Goal: Task Accomplishment & Management: Manage account settings

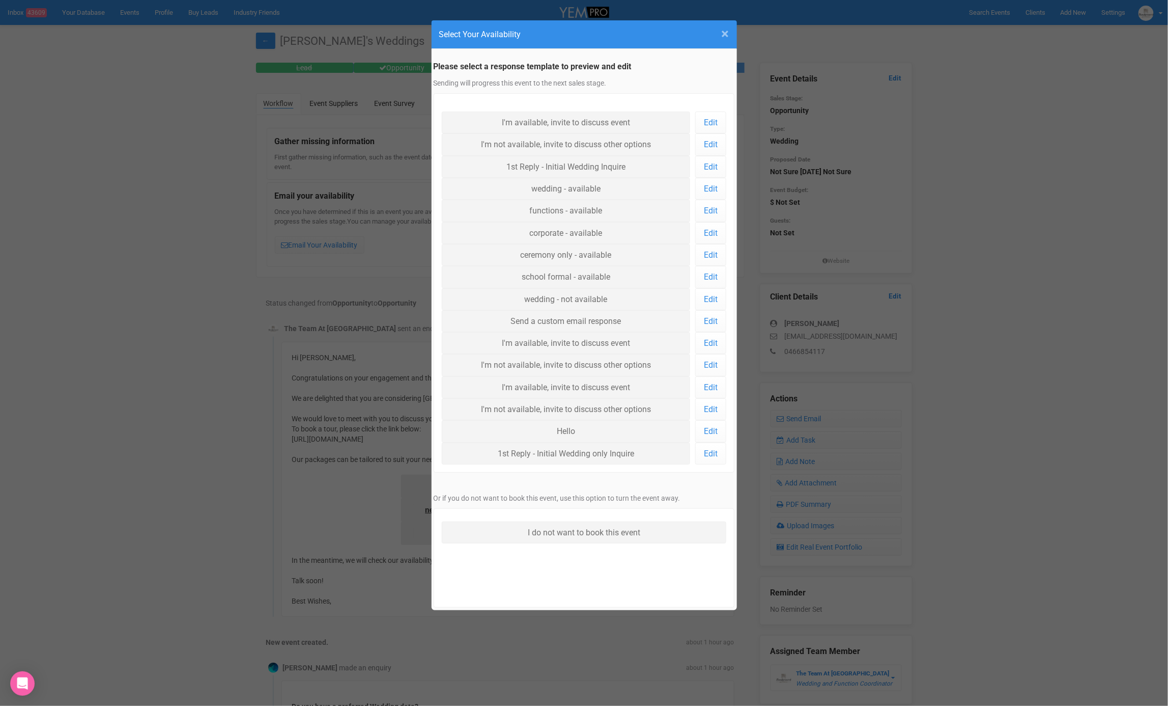
drag, startPoint x: 725, startPoint y: 25, endPoint x: 726, endPoint y: 31, distance: 5.6
click at [725, 26] on span "×" at bounding box center [726, 33] width 8 height 17
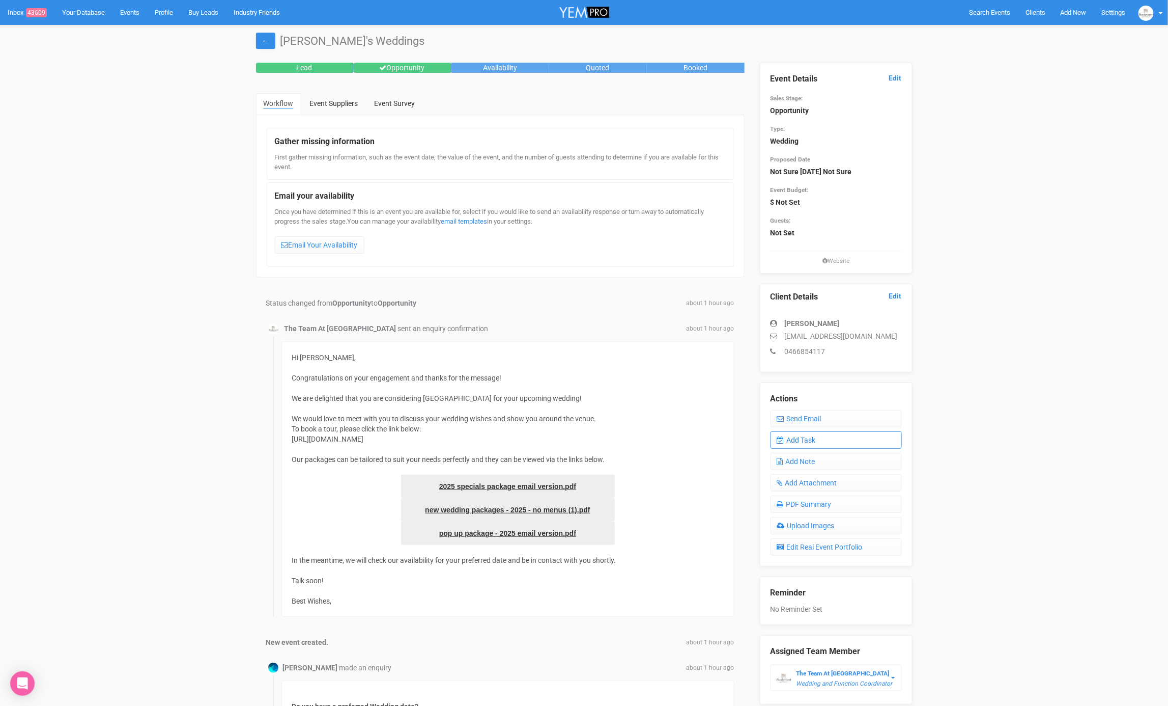
click at [803, 444] on link "Add Task" at bounding box center [836, 439] width 131 height 17
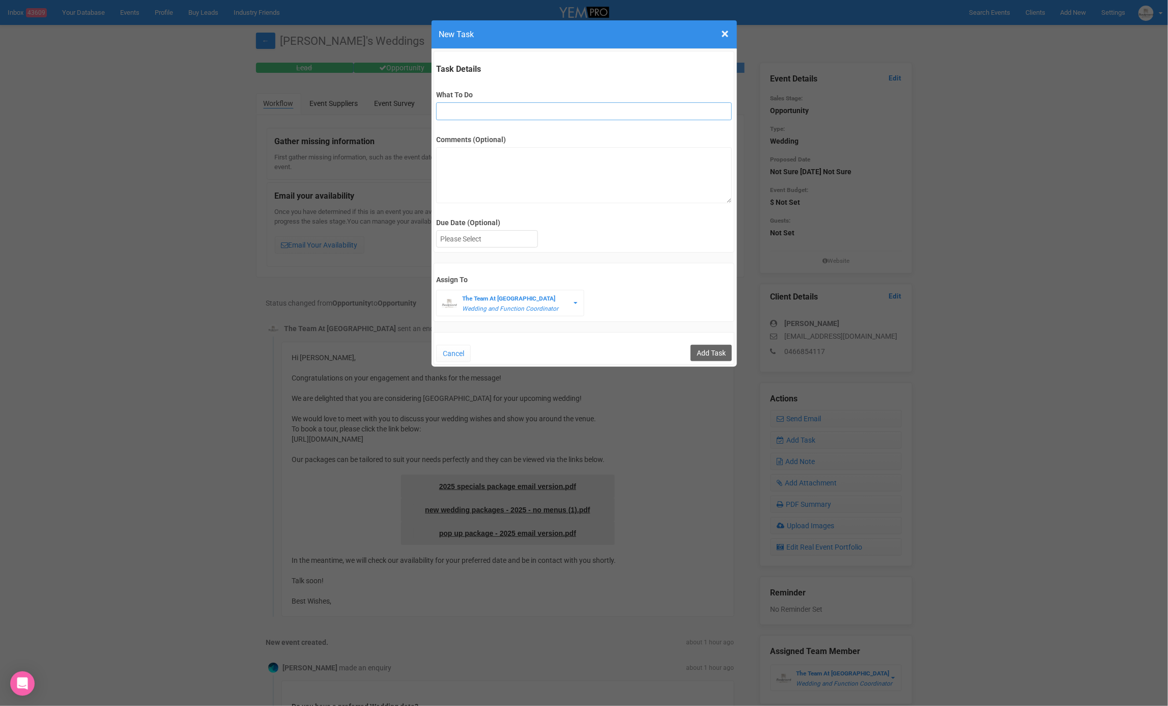
click at [557, 103] on input "What To Do" at bounding box center [584, 111] width 296 height 18
type input "FU"
click at [503, 231] on div at bounding box center [487, 239] width 101 height 17
click at [705, 356] on input "Add Task" at bounding box center [711, 353] width 41 height 16
type input "Save"
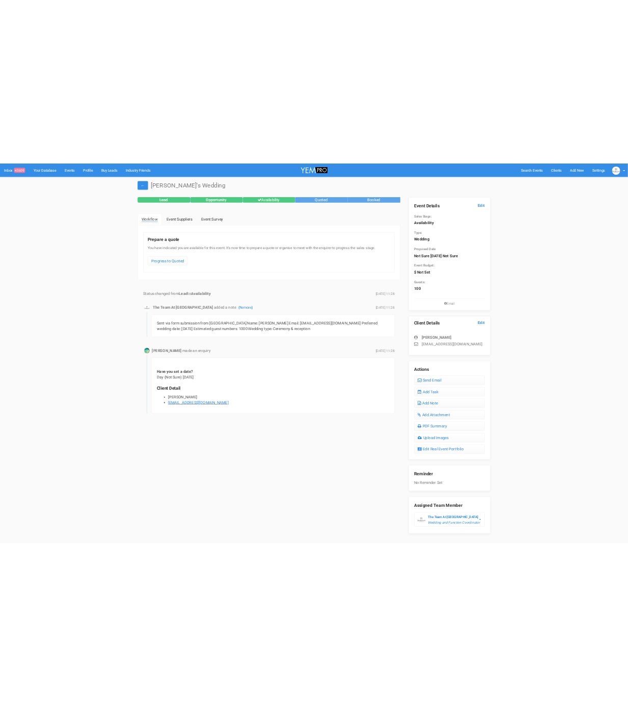
scroll to position [23, 0]
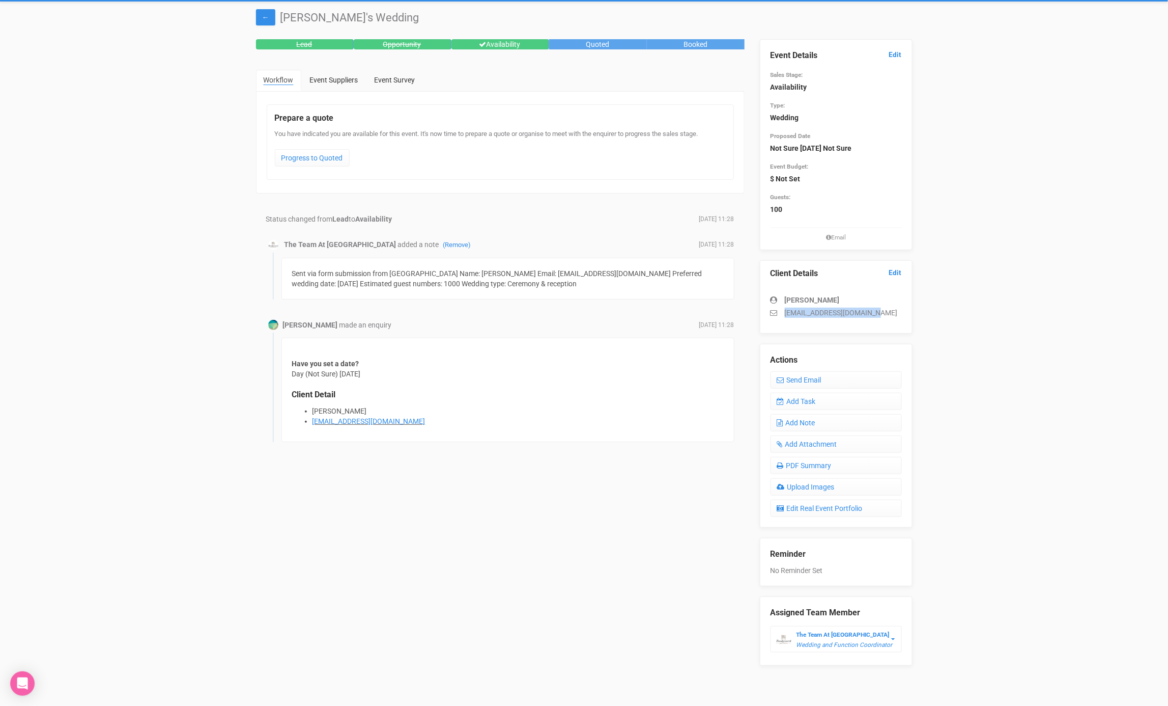
drag, startPoint x: 786, startPoint y: 312, endPoint x: 894, endPoint y: 311, distance: 107.9
click at [894, 311] on p "rachaelann90@hotmail.com" at bounding box center [836, 313] width 131 height 10
copy p "rachaelann90@hotmail.com"
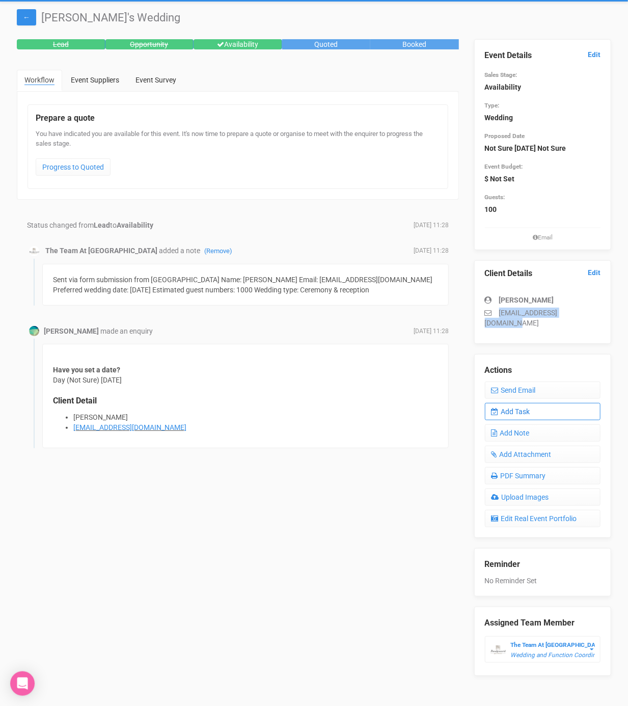
click at [535, 403] on link "Add Task" at bounding box center [543, 411] width 116 height 17
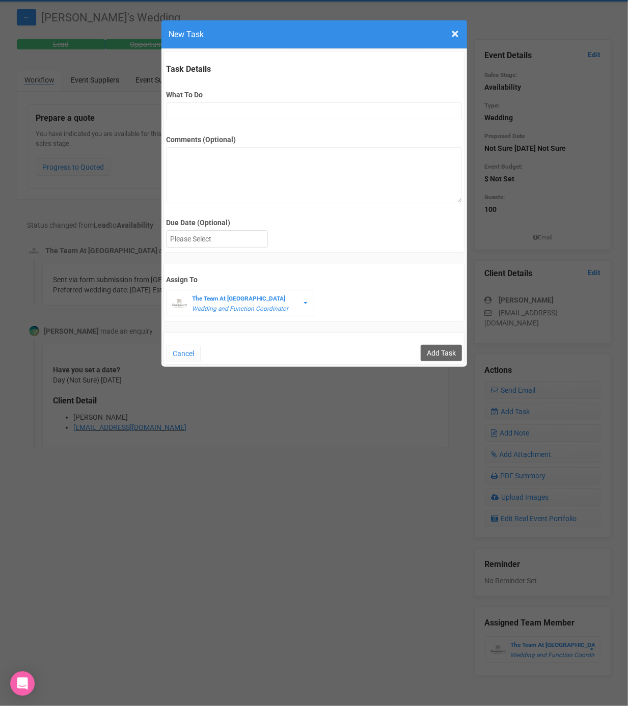
click at [238, 121] on div "Task Details What To Do Comments (Optional) Due Date (Optional) Su Mo Tu We Th …" at bounding box center [313, 152] width 301 height 202
click at [241, 116] on input "What To Do" at bounding box center [314, 111] width 296 height 18
type input "Remove from yem if no response"
drag, startPoint x: 219, startPoint y: 235, endPoint x: 224, endPoint y: 252, distance: 16.9
click at [219, 235] on div at bounding box center [216, 239] width 101 height 17
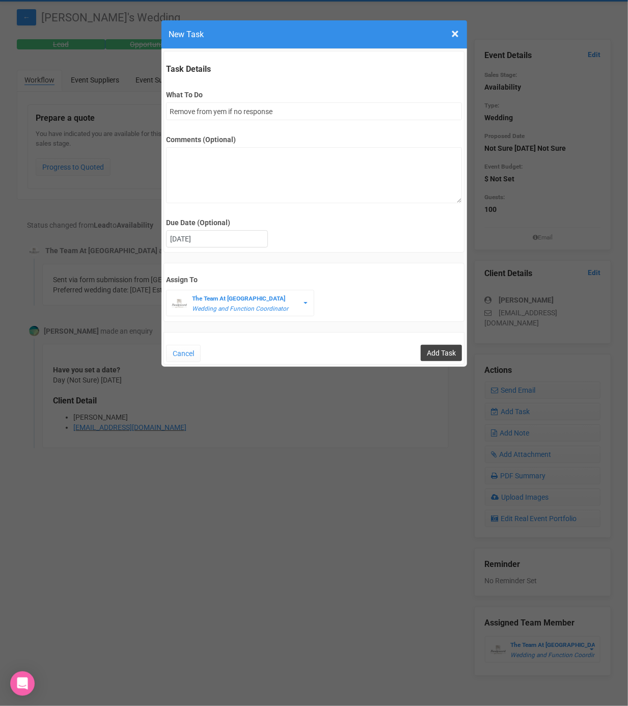
click at [458, 350] on input "Add Task" at bounding box center [441, 353] width 41 height 16
type input "Save"
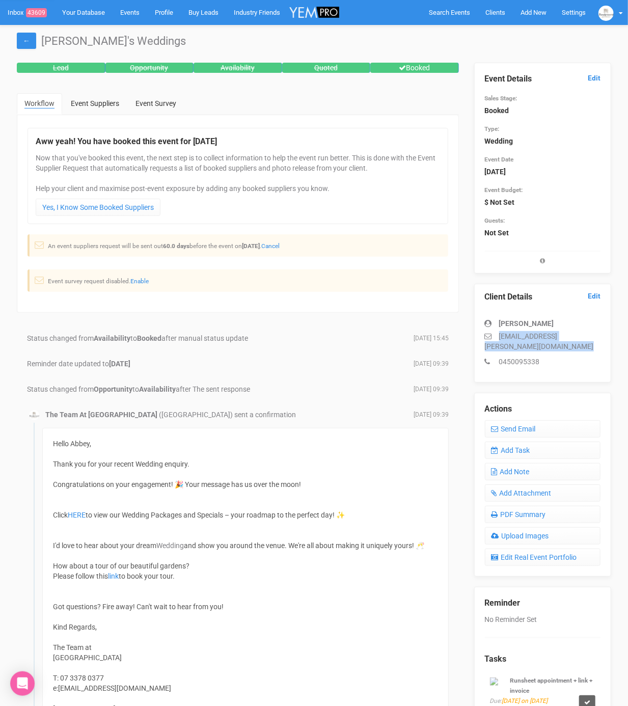
drag, startPoint x: 498, startPoint y: 336, endPoint x: 605, endPoint y: 341, distance: 106.5
click at [605, 341] on div "Client Details Edit [PERSON_NAME] [EMAIL_ADDRESS][PERSON_NAME][DOMAIN_NAME] 045…" at bounding box center [542, 333] width 137 height 99
copy div "[EMAIL_ADDRESS][PERSON_NAME][DOMAIN_NAME]"
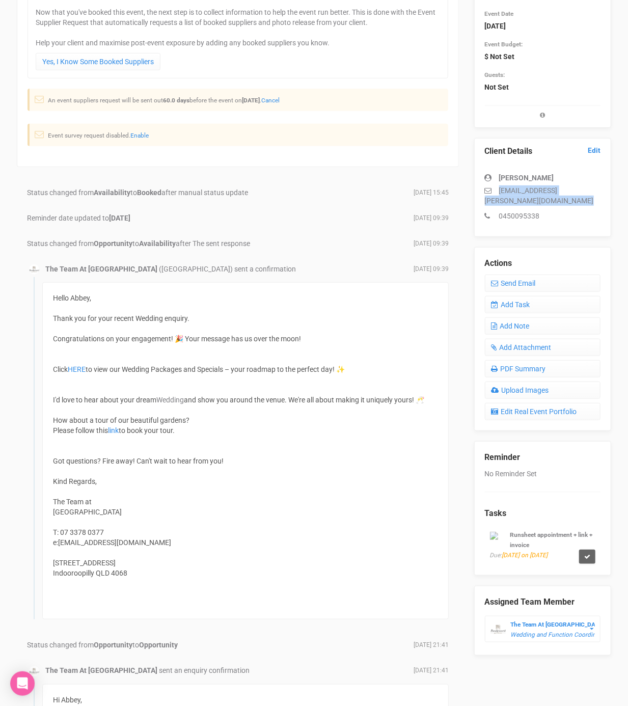
scroll to position [147, 0]
click at [590, 552] on icon at bounding box center [587, 555] width 6 height 6
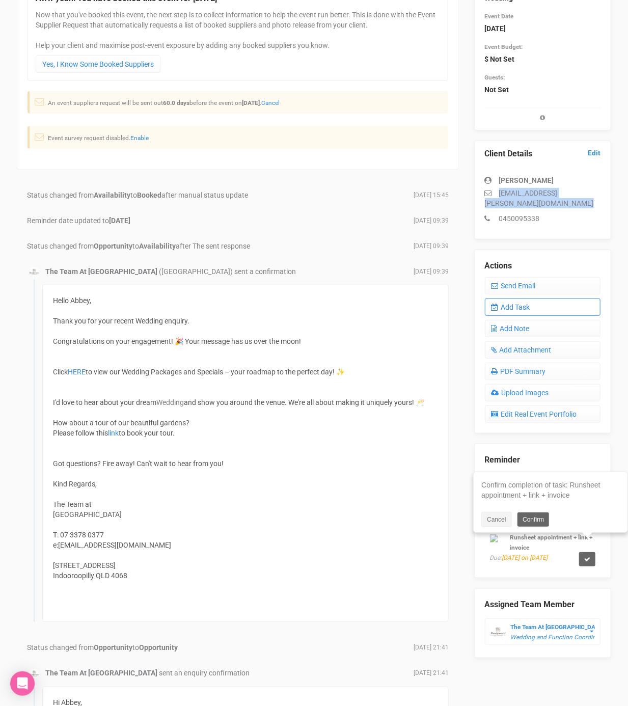
click at [525, 298] on link "Add Task" at bounding box center [543, 306] width 116 height 17
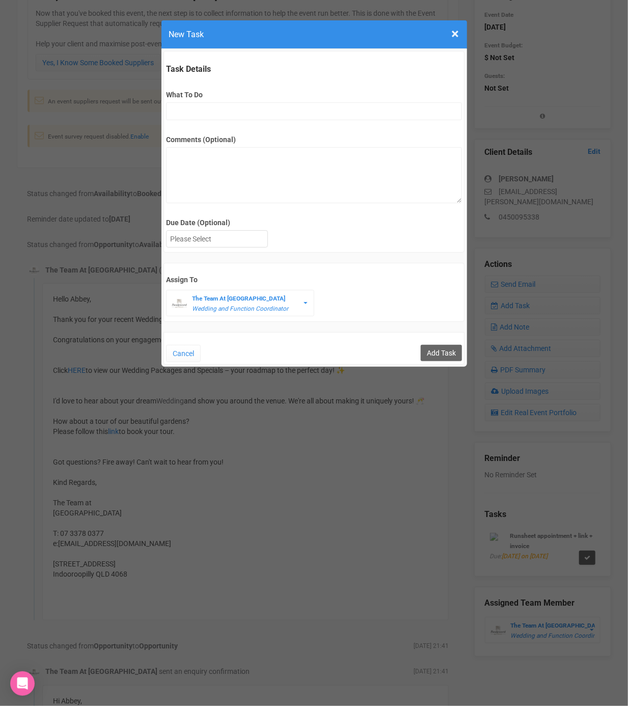
click at [223, 102] on div "What To Do" at bounding box center [314, 100] width 296 height 40
click at [225, 109] on input "What To Do" at bounding box center [314, 111] width 296 height 18
type input "vendor selection"
click at [222, 236] on div at bounding box center [216, 239] width 101 height 17
click at [432, 354] on input "Add Task" at bounding box center [441, 353] width 41 height 16
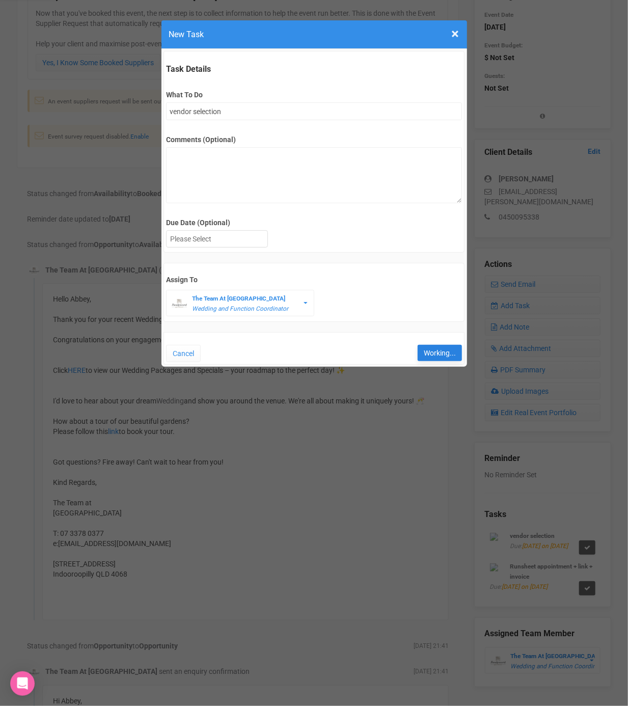
type input "Save"
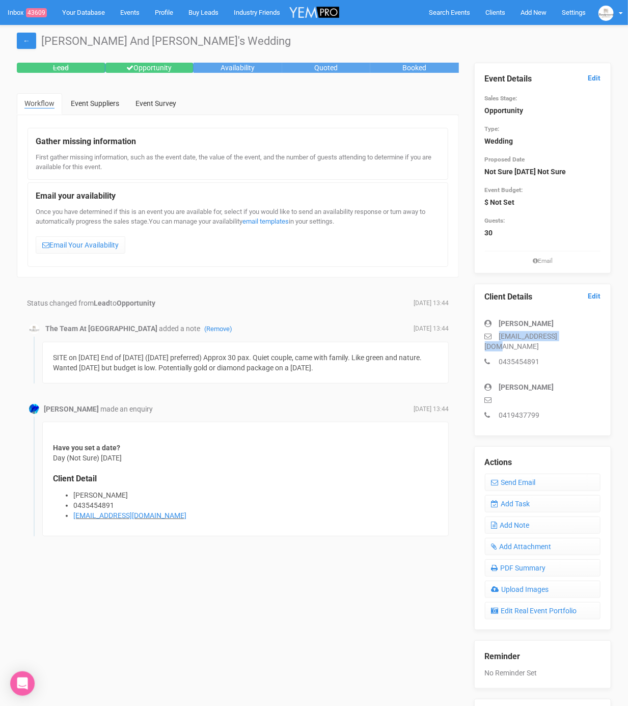
drag, startPoint x: 499, startPoint y: 336, endPoint x: 571, endPoint y: 334, distance: 72.3
click at [571, 334] on p "tburt46@hotmail.com" at bounding box center [543, 341] width 116 height 20
copy p "tburt46@hotmail.com"
click at [595, 80] on link "Edit" at bounding box center [594, 78] width 13 height 10
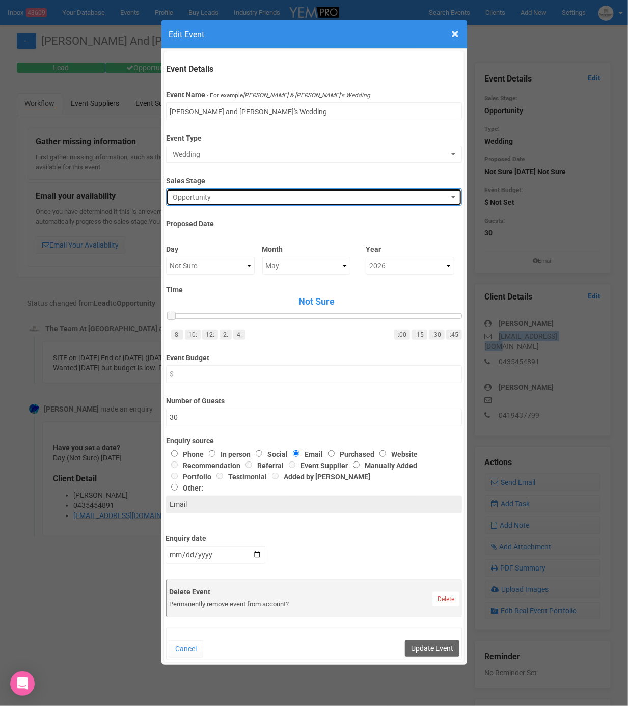
click at [262, 192] on span "Opportunity" at bounding box center [311, 197] width 276 height 10
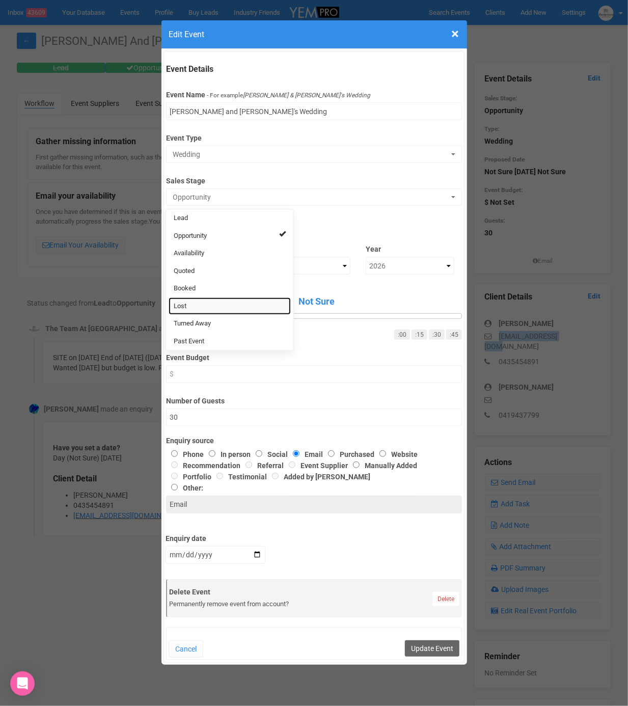
click at [212, 311] on link "Lost" at bounding box center [230, 306] width 122 height 18
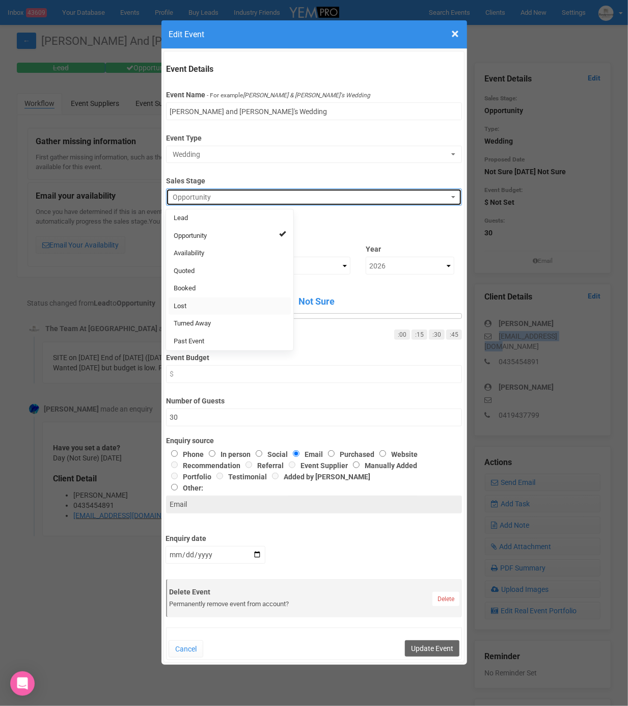
select select "10"
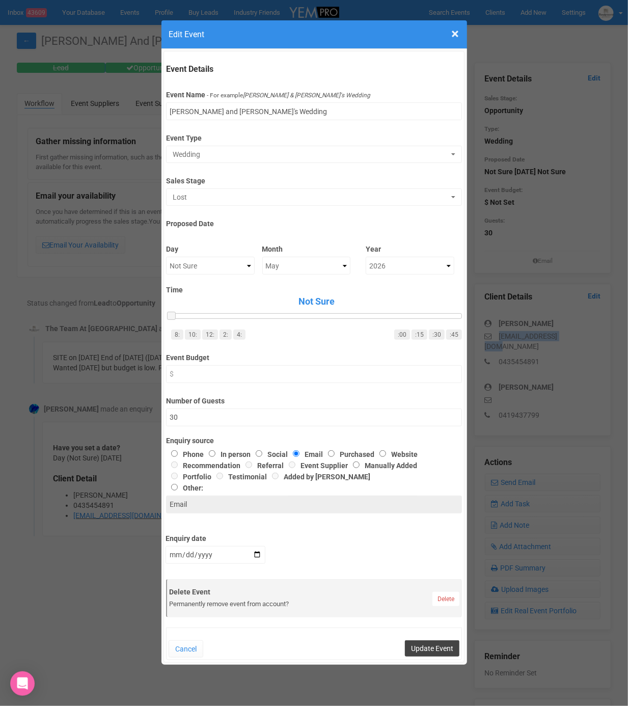
click at [423, 645] on button "Update Event" at bounding box center [432, 648] width 54 height 16
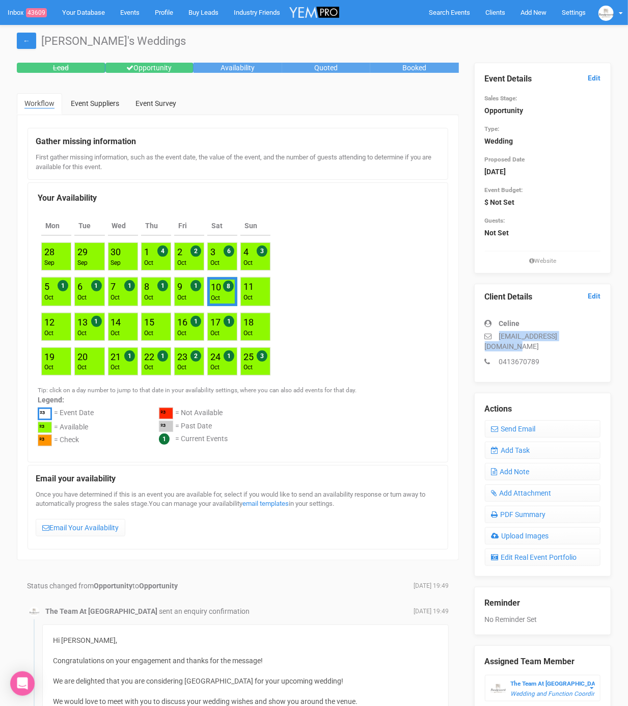
drag, startPoint x: 496, startPoint y: 335, endPoint x: 591, endPoint y: 337, distance: 95.2
click at [591, 337] on p "[EMAIL_ADDRESS][DOMAIN_NAME]" at bounding box center [543, 341] width 116 height 20
copy p "[EMAIL_ADDRESS][DOMAIN_NAME]"
click at [522, 441] on link "Add Task" at bounding box center [543, 449] width 116 height 17
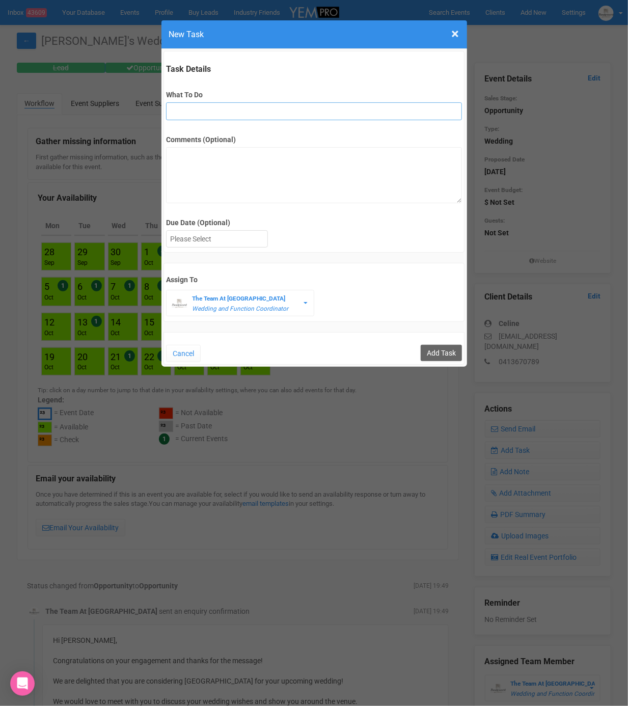
click at [329, 111] on input "What To Do" at bounding box center [314, 111] width 296 height 18
type input "2nd fu"
click at [220, 236] on div at bounding box center [216, 239] width 101 height 17
click at [436, 353] on input "Add Task" at bounding box center [441, 353] width 41 height 16
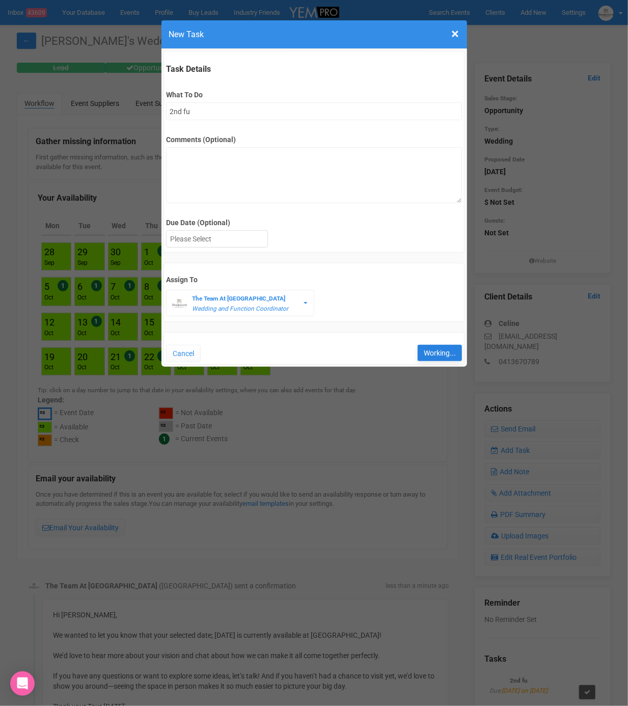
type input "Save"
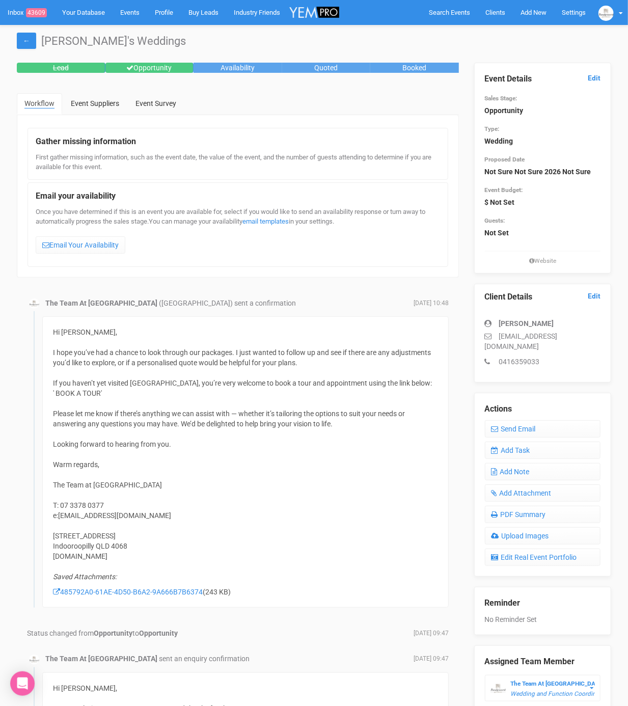
drag, startPoint x: 483, startPoint y: 343, endPoint x: 592, endPoint y: 350, distance: 109.7
click at [592, 350] on div "Client Details Edit Victoria Noble victorianoble3123@hotmail.com 0416359033" at bounding box center [542, 333] width 137 height 99
copy p "victorianoble3123@hotmail.com"
click at [541, 453] on link "Add Task" at bounding box center [543, 449] width 116 height 17
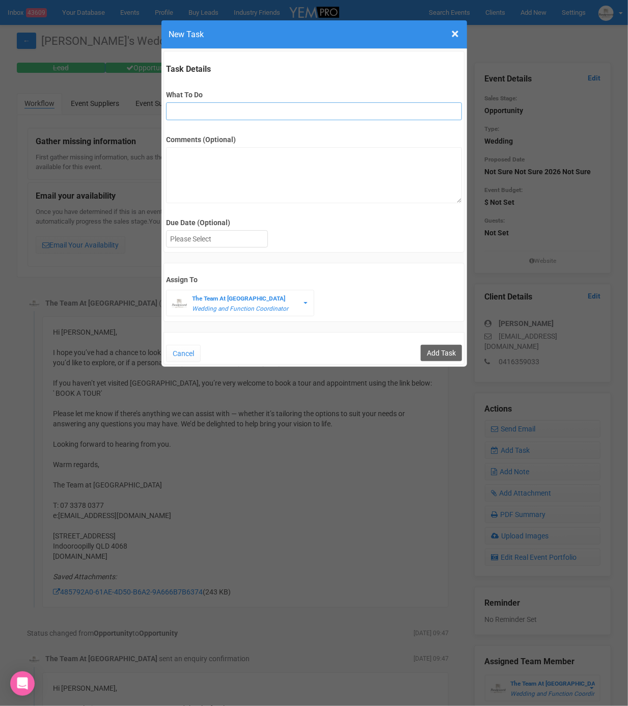
click at [294, 112] on input "What To Do" at bounding box center [314, 111] width 296 height 18
type input "3rd final fu"
click at [253, 249] on div "Task Details What To Do 3rd final fu Comments (Optional) Due Date (Optional) Su…" at bounding box center [313, 152] width 301 height 202
click at [252, 240] on div at bounding box center [216, 239] width 101 height 17
click at [219, 242] on div "Must be a future date!" at bounding box center [216, 239] width 101 height 17
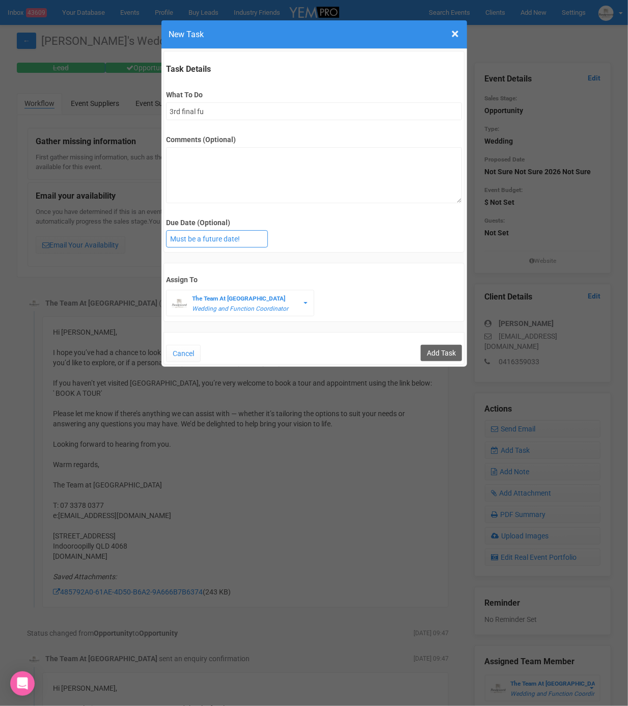
click at [222, 238] on span "Must be a future date!" at bounding box center [205, 239] width 70 height 8
click at [224, 240] on div "3rd October 2025" at bounding box center [216, 239] width 101 height 17
click at [451, 354] on input "Add Task" at bounding box center [441, 353] width 41 height 16
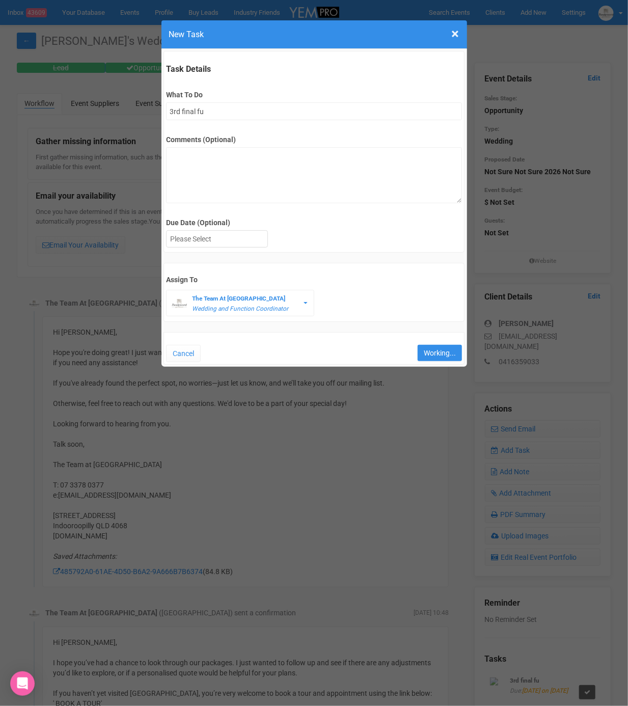
type input "Save"
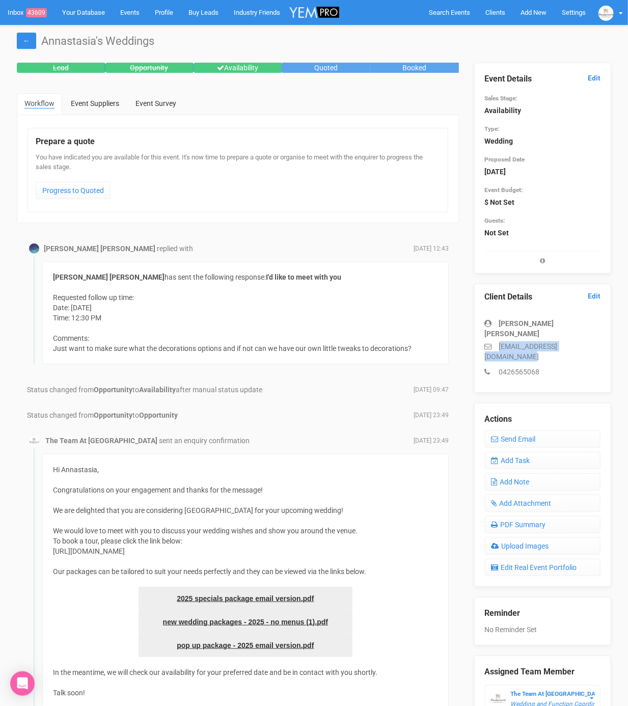
drag, startPoint x: 500, startPoint y: 334, endPoint x: 603, endPoint y: 339, distance: 102.9
click at [603, 339] on div "Client Details Edit [PERSON_NAME] [PERSON_NAME] [EMAIL_ADDRESS][DOMAIN_NAME] 04…" at bounding box center [542, 338] width 137 height 109
copy p "[EMAIL_ADDRESS][DOMAIN_NAME]"
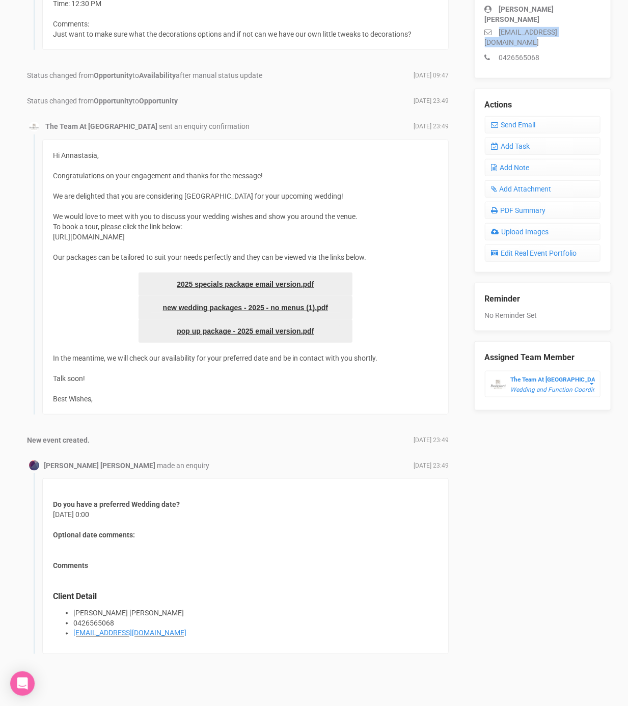
scroll to position [324, 0]
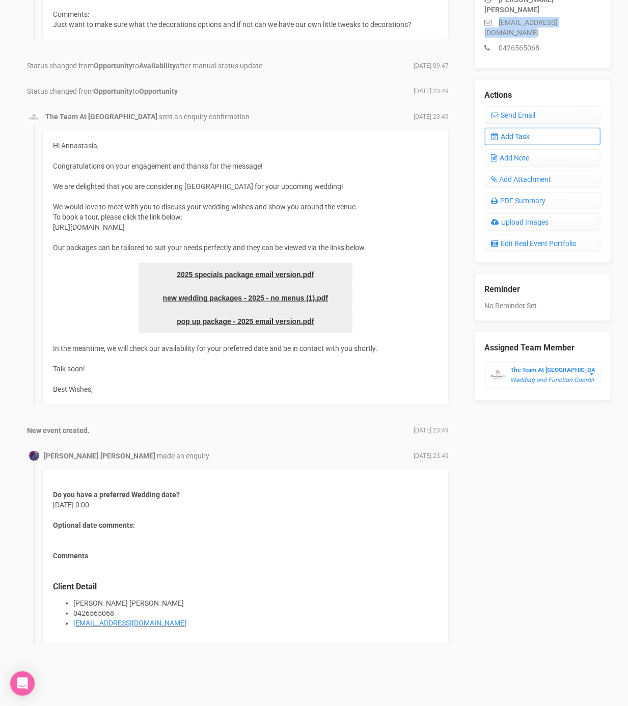
click at [537, 128] on link "Add Task" at bounding box center [543, 136] width 116 height 17
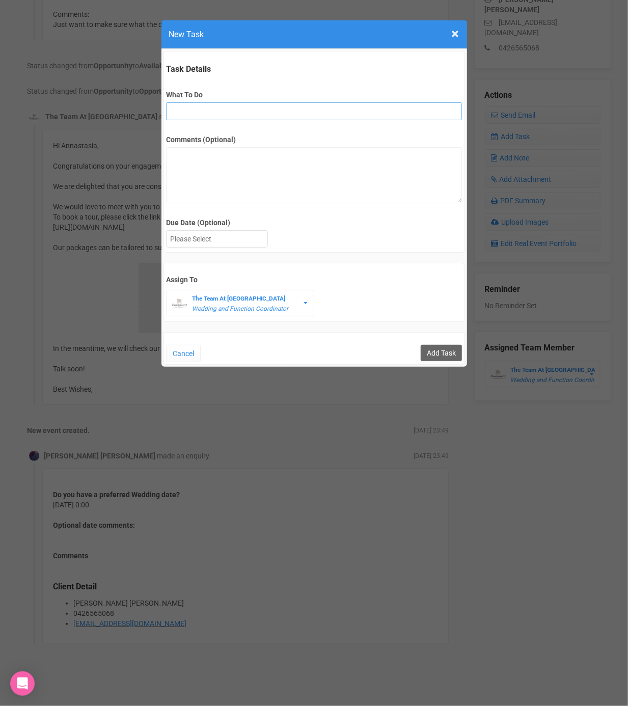
click at [274, 118] on input "What To Do" at bounding box center [314, 111] width 296 height 18
type input "FU after site"
click at [234, 239] on div at bounding box center [216, 239] width 101 height 17
click at [440, 354] on input "Add Task" at bounding box center [441, 353] width 41 height 16
type input "Save"
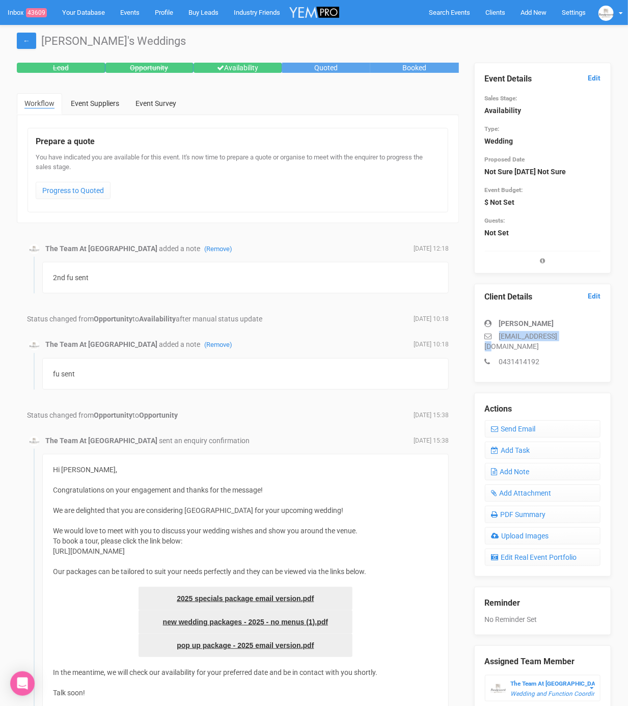
drag, startPoint x: 496, startPoint y: 334, endPoint x: 567, endPoint y: 339, distance: 71.4
click at [567, 339] on p "hpayn24@gmail.com" at bounding box center [543, 341] width 116 height 20
copy p "hpayn24@gmail.com"
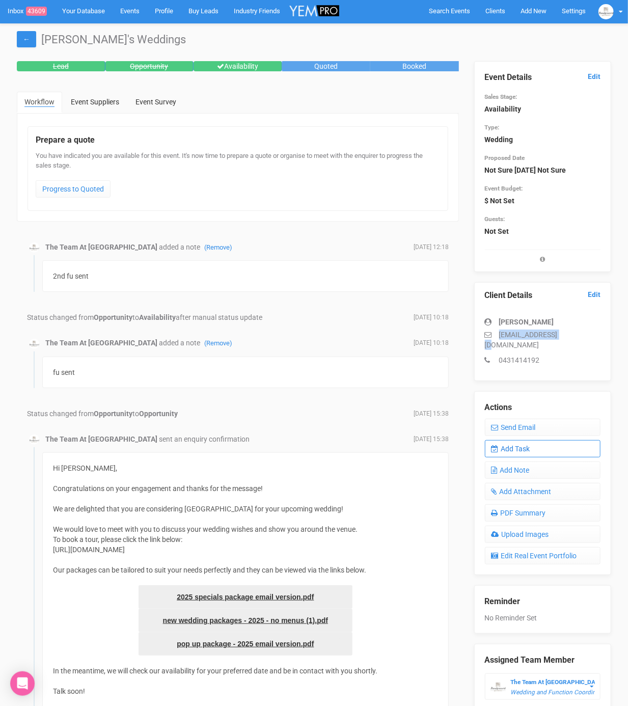
click at [544, 440] on link "Add Task" at bounding box center [543, 448] width 116 height 17
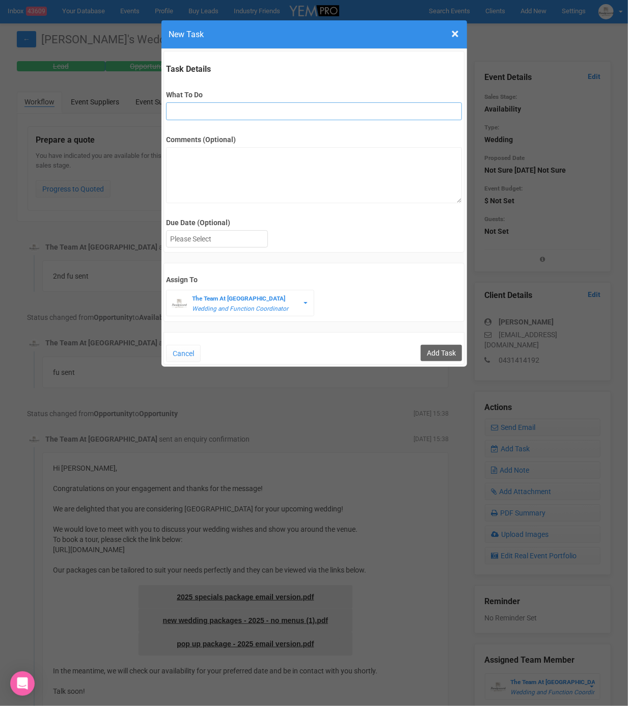
click at [217, 115] on input "What To Do" at bounding box center [314, 111] width 296 height 18
type input "Remove from yem if no response"
click at [208, 239] on div at bounding box center [216, 239] width 101 height 17
click at [436, 349] on input "Add Task" at bounding box center [441, 353] width 41 height 16
type input "Save"
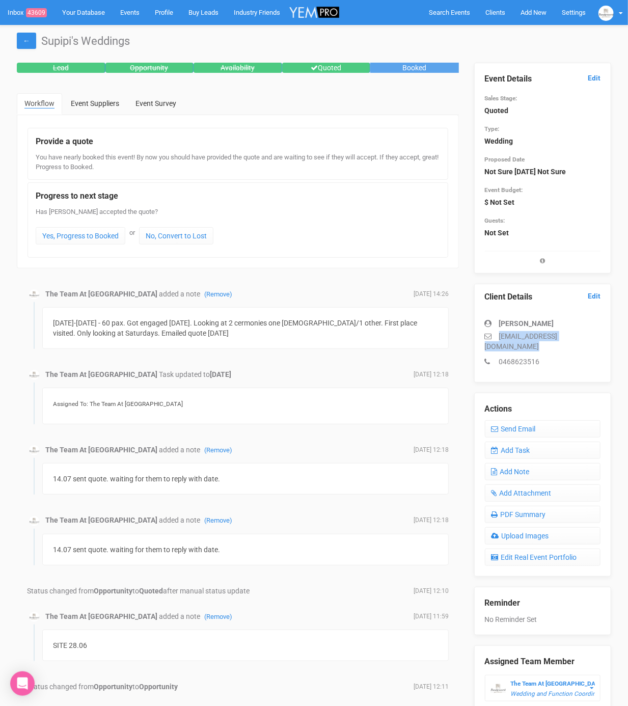
drag, startPoint x: 499, startPoint y: 333, endPoint x: 616, endPoint y: 337, distance: 116.6
click at [616, 336] on div "Event Details Edit Sales Stage: Quoted Type: Wedding Proposed Date Not Sure Jun…" at bounding box center [542, 389] width 152 height 652
copy p "supipiranasinghe@hotmail.com"
click at [543, 441] on link "Add Task" at bounding box center [543, 449] width 116 height 17
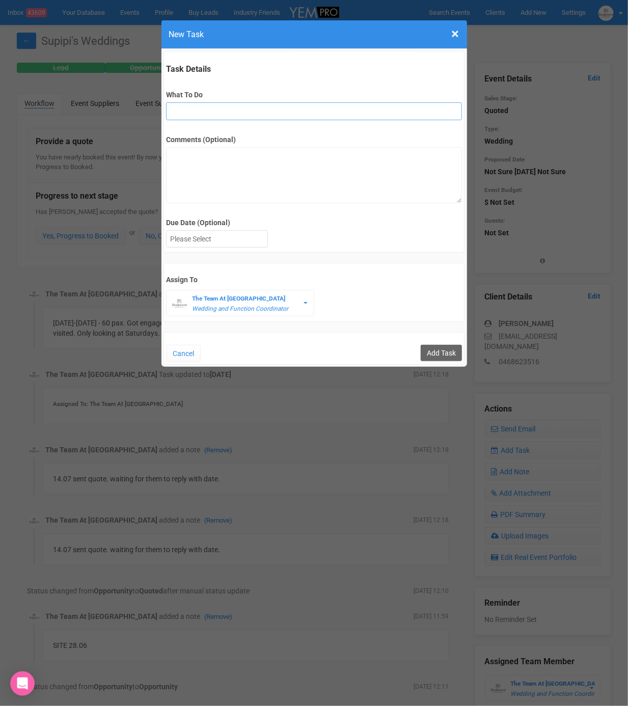
click at [265, 115] on input "What To Do" at bounding box center [314, 111] width 296 height 18
type input "remove from folder and add site details to yem"
click at [237, 231] on div at bounding box center [216, 239] width 101 height 17
click at [458, 349] on input "Add Task" at bounding box center [441, 353] width 41 height 16
type input "Save"
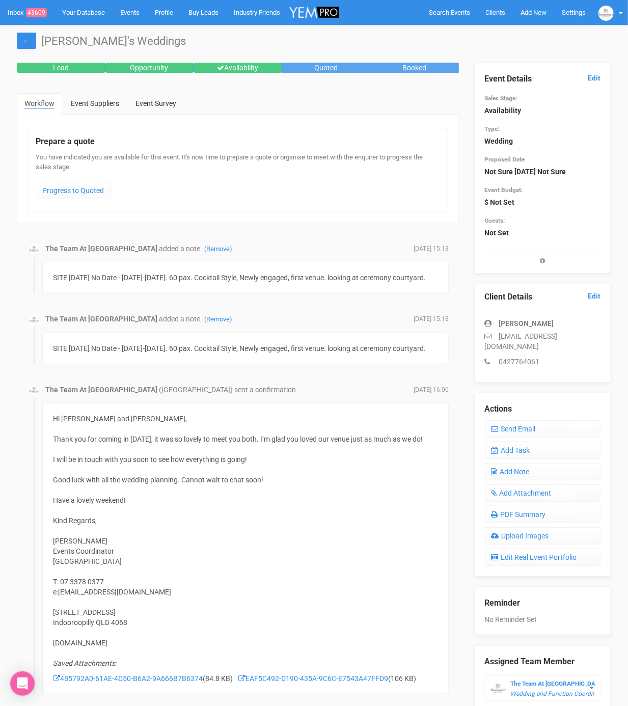
click at [501, 335] on p "[EMAIL_ADDRESS][DOMAIN_NAME]" at bounding box center [543, 341] width 116 height 20
drag, startPoint x: 498, startPoint y: 335, endPoint x: 597, endPoint y: 335, distance: 99.3
click at [597, 335] on p "[EMAIL_ADDRESS][DOMAIN_NAME]" at bounding box center [543, 341] width 116 height 20
copy p "[EMAIL_ADDRESS][DOMAIN_NAME]"
click at [591, 76] on link "Edit" at bounding box center [594, 78] width 13 height 10
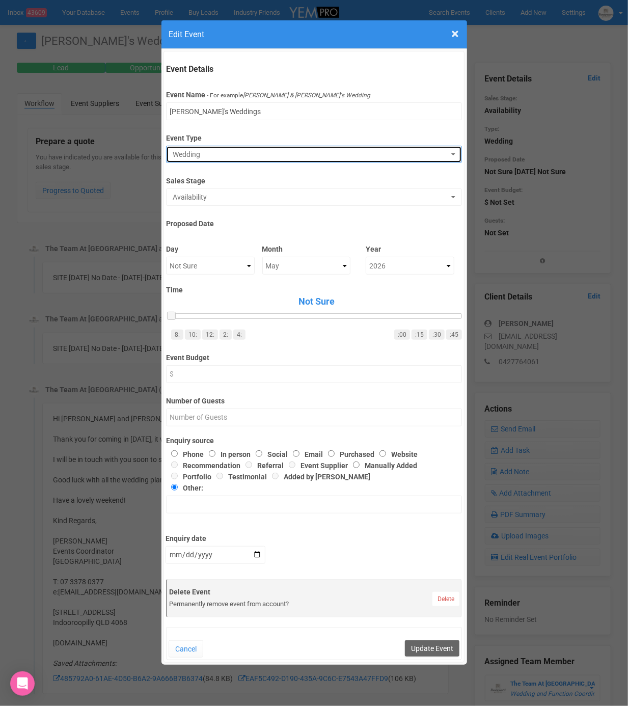
click at [246, 159] on button "Wedding" at bounding box center [314, 154] width 296 height 17
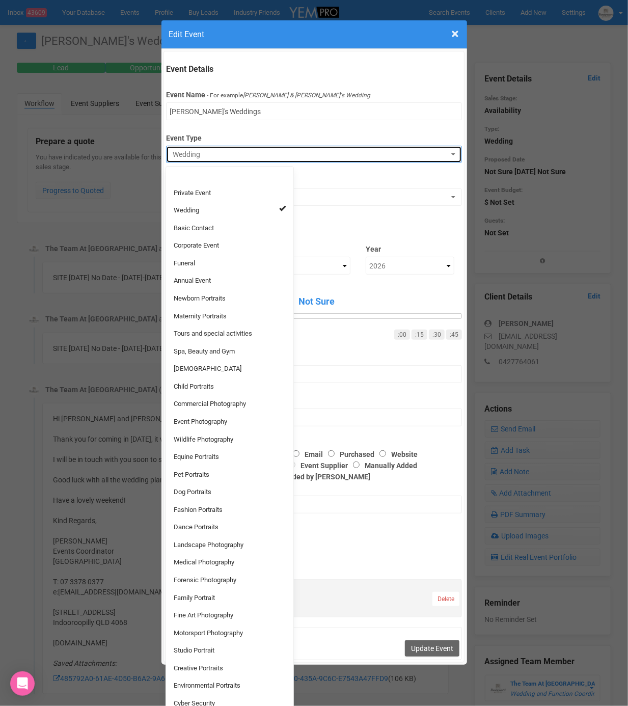
click at [246, 158] on button "Wedding" at bounding box center [314, 154] width 296 height 17
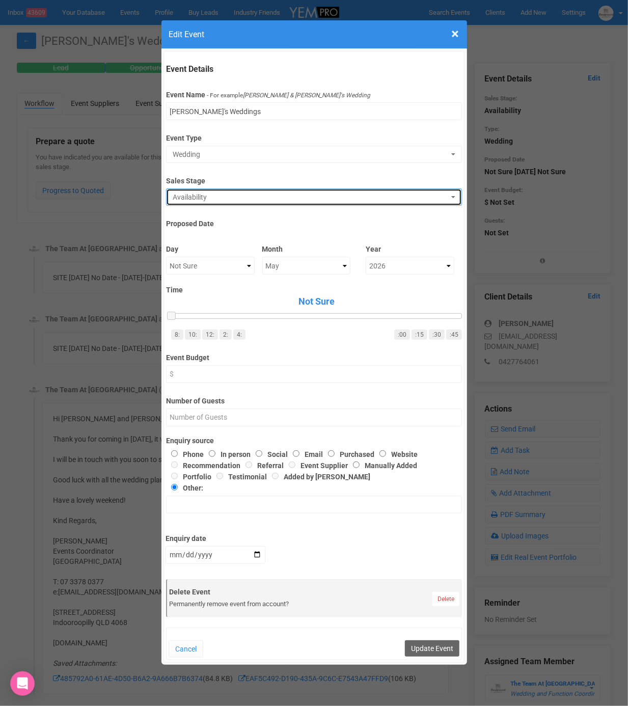
click at [246, 198] on span "Availability" at bounding box center [311, 197] width 276 height 10
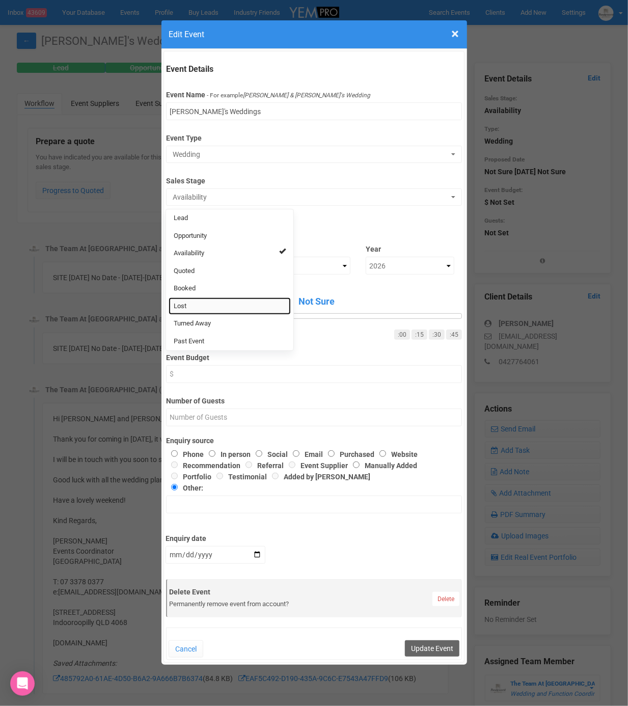
click at [198, 306] on link "Lost" at bounding box center [230, 306] width 122 height 18
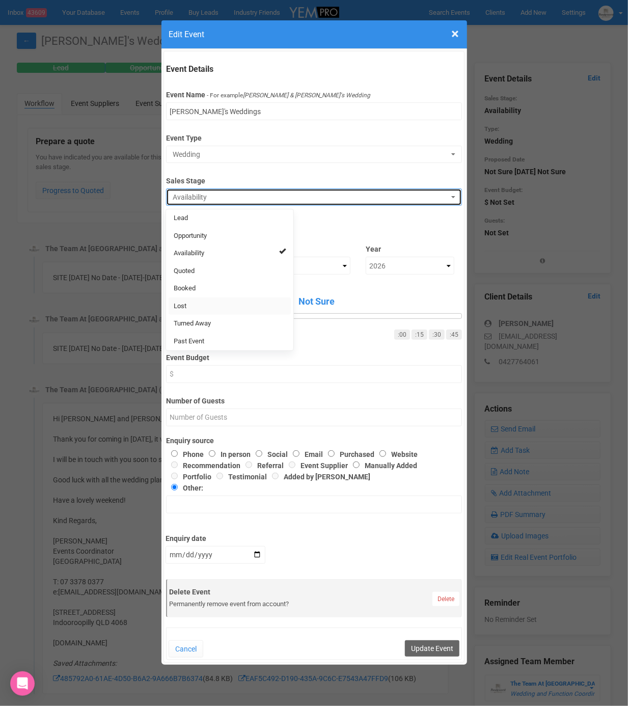
select select "10"
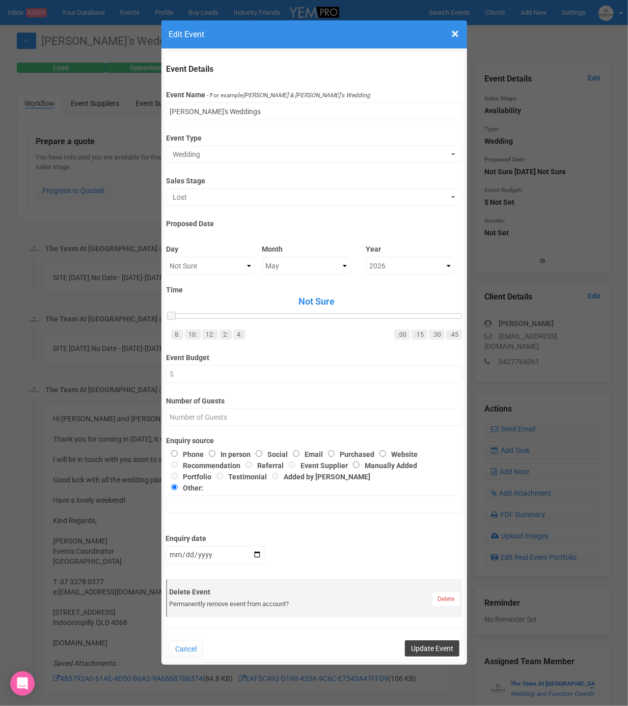
click at [437, 646] on button "Update Event" at bounding box center [432, 648] width 54 height 16
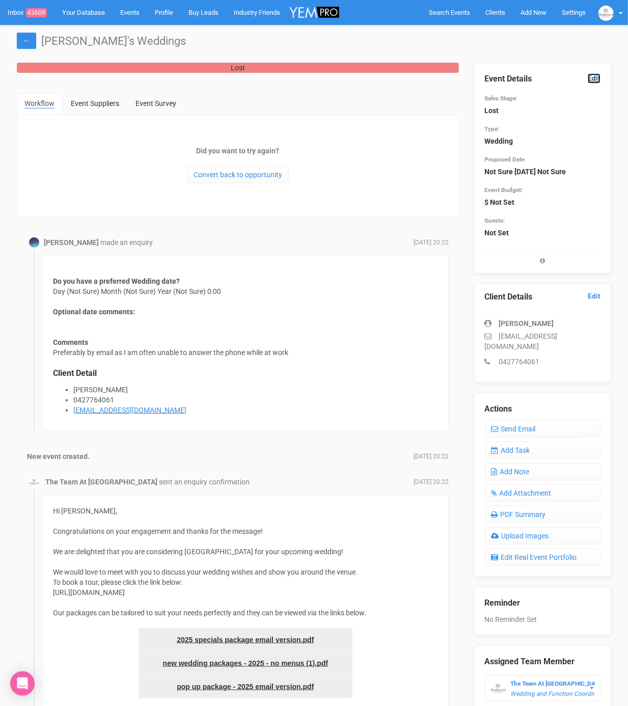
click at [595, 77] on link "Edit" at bounding box center [594, 78] width 13 height 10
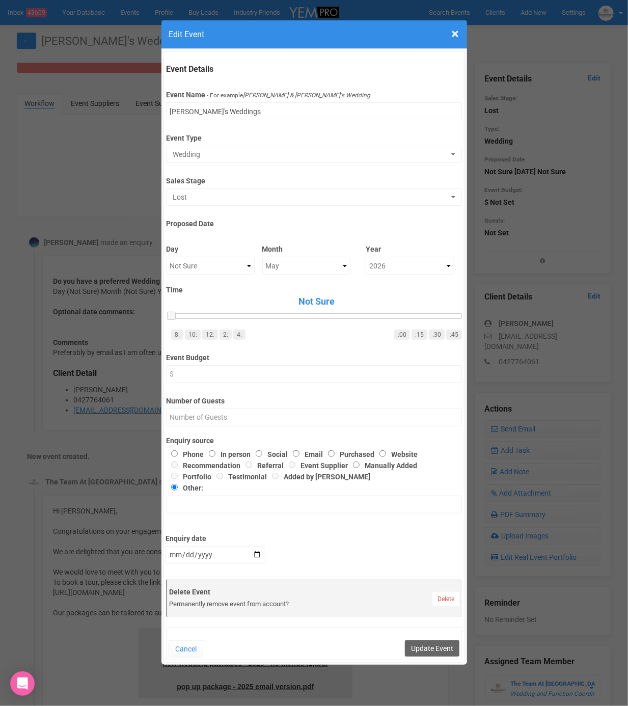
click at [559, 64] on div "× Close Edit Event Event Details Event Name - For example Cameron & Lucy's Wedd…" at bounding box center [314, 353] width 628 height 706
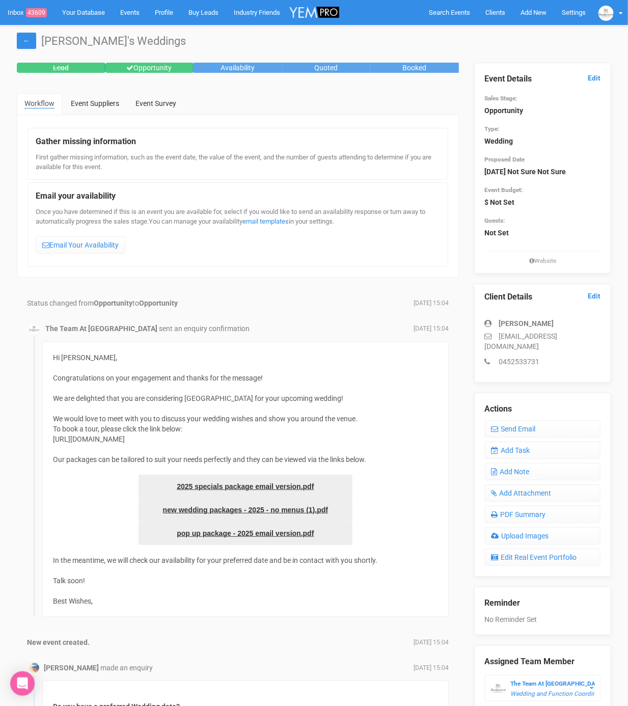
click at [502, 332] on p "priyanka.naiker20@gmail.com" at bounding box center [543, 341] width 116 height 20
drag, startPoint x: 498, startPoint y: 334, endPoint x: 619, endPoint y: 340, distance: 120.8
click at [619, 340] on div "← Priyanka's Weddings Lead Opportunity Availability Quoted Booked Workflow Even…" at bounding box center [314, 473] width 628 height 897
copy p "priyanka.naiker20@gmail.com"
click at [522, 441] on link "Add Task" at bounding box center [543, 449] width 116 height 17
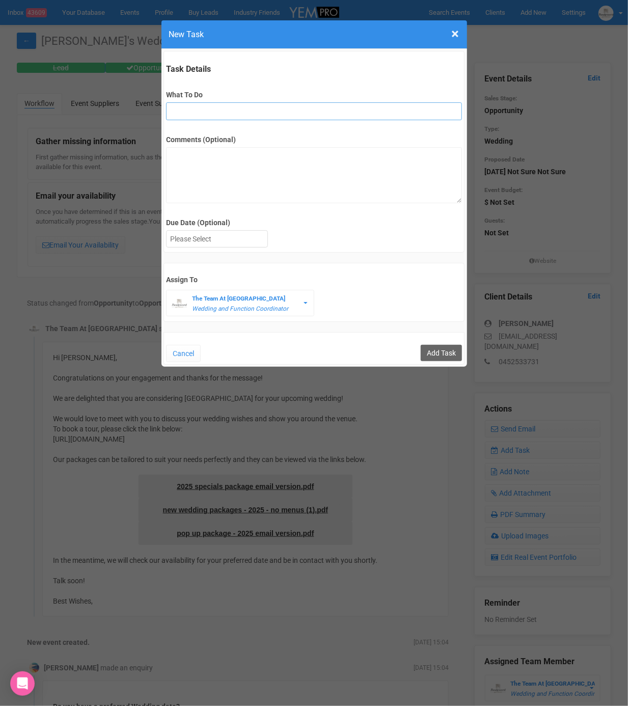
click at [237, 116] on input "What To Do" at bounding box center [314, 111] width 296 height 18
type input "3rd final fu"
click at [240, 246] on div at bounding box center [217, 238] width 102 height 17
click at [234, 239] on div at bounding box center [216, 239] width 101 height 17
click at [428, 351] on input "Add Task" at bounding box center [441, 353] width 41 height 16
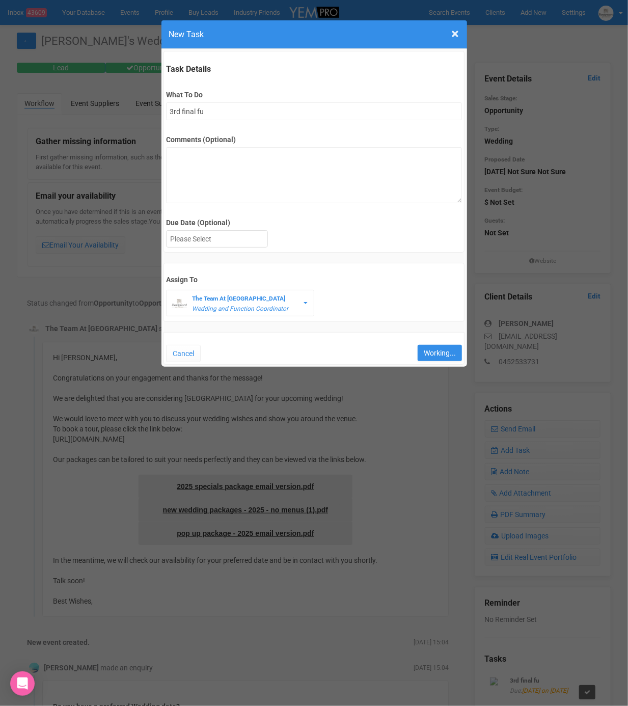
type input "Save"
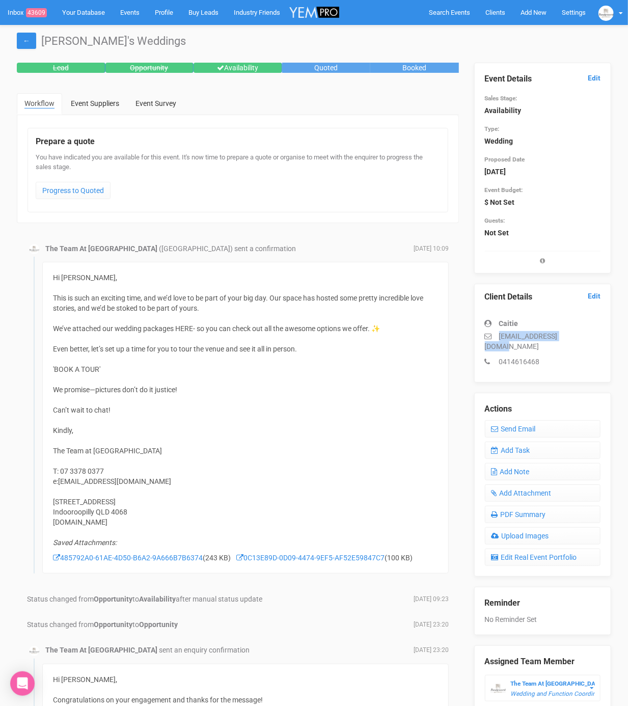
drag, startPoint x: 499, startPoint y: 335, endPoint x: 609, endPoint y: 331, distance: 109.5
click at [609, 331] on div "Client Details Edit [GEOGRAPHIC_DATA] [EMAIL_ADDRESS][DOMAIN_NAME] 0414616468" at bounding box center [542, 333] width 137 height 99
copy p "[EMAIL_ADDRESS][DOMAIN_NAME]"
click at [504, 441] on link "Add Task" at bounding box center [543, 449] width 116 height 17
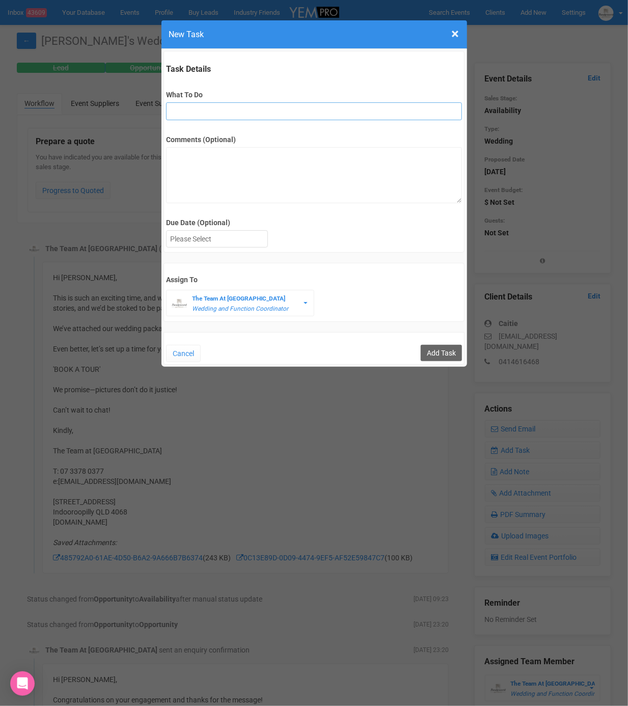
click at [307, 115] on input "What To Do" at bounding box center [314, 111] width 296 height 18
type input "3rd final fu"
click at [243, 235] on div at bounding box center [216, 239] width 101 height 17
click at [449, 345] on input "Add Task" at bounding box center [441, 353] width 41 height 16
type input "Save"
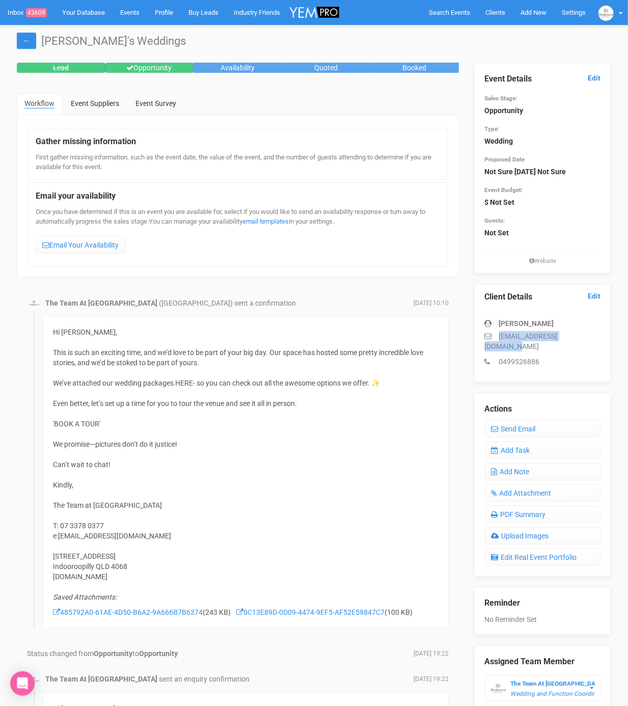
drag, startPoint x: 494, startPoint y: 333, endPoint x: 587, endPoint y: 332, distance: 93.2
click at [587, 332] on p "[EMAIL_ADDRESS][DOMAIN_NAME]" at bounding box center [543, 341] width 116 height 20
copy p "[EMAIL_ADDRESS][DOMAIN_NAME]"
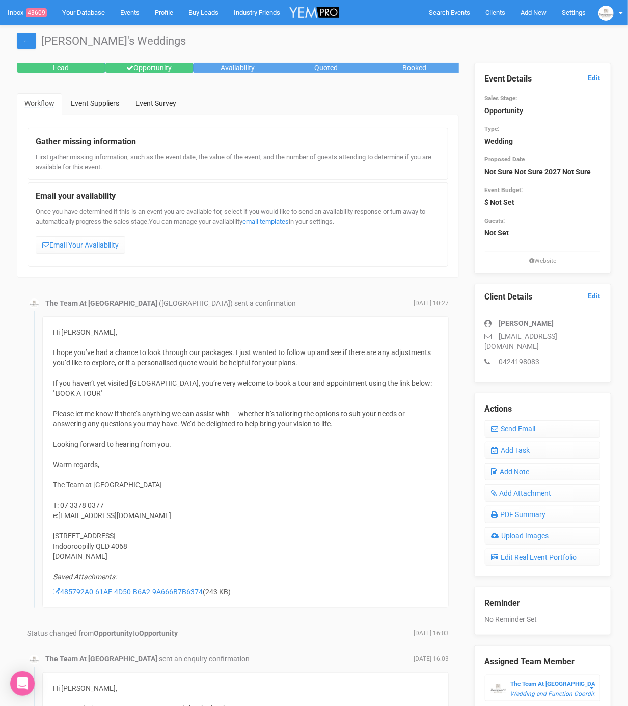
drag, startPoint x: 483, startPoint y: 345, endPoint x: 597, endPoint y: 347, distance: 114.6
click at [597, 347] on div "Client Details Edit Lellet Lopez thepeltohakas2027@outlook.com 0424198083" at bounding box center [542, 333] width 137 height 99
copy p "thepeltohakas2027@outlook.com"
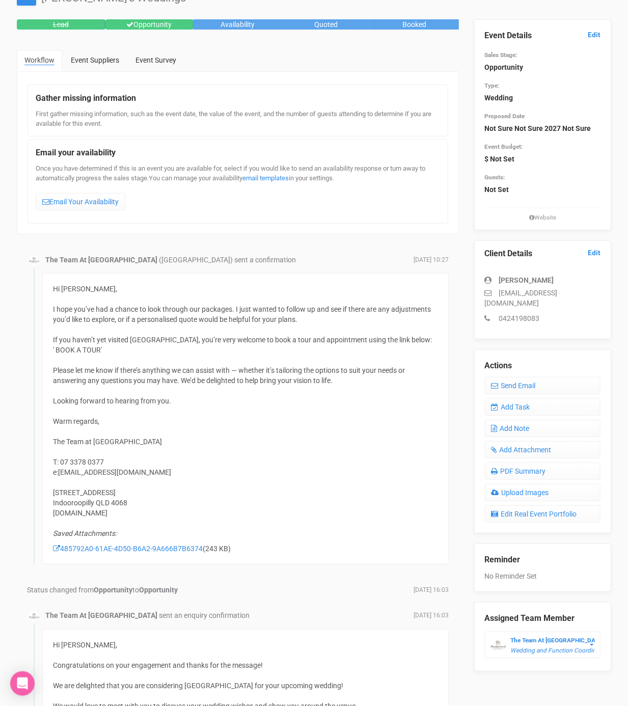
scroll to position [52, 0]
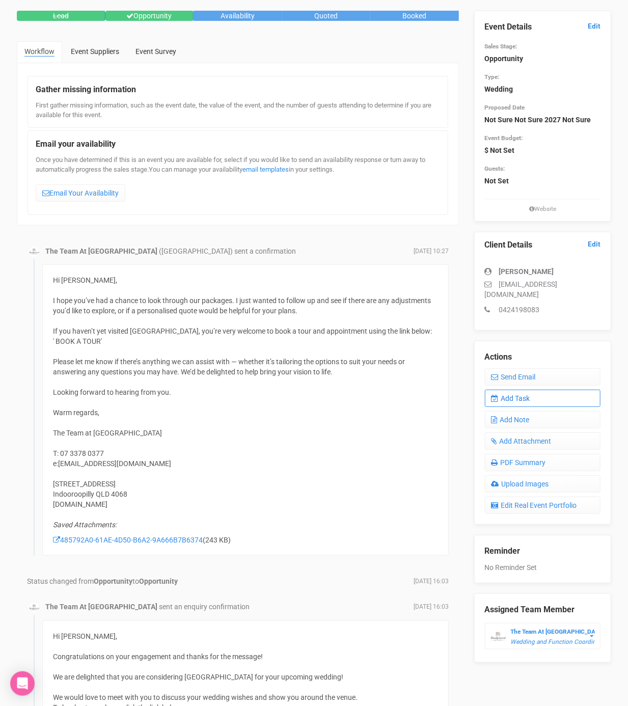
click at [534, 398] on link "Add Task" at bounding box center [543, 397] width 116 height 17
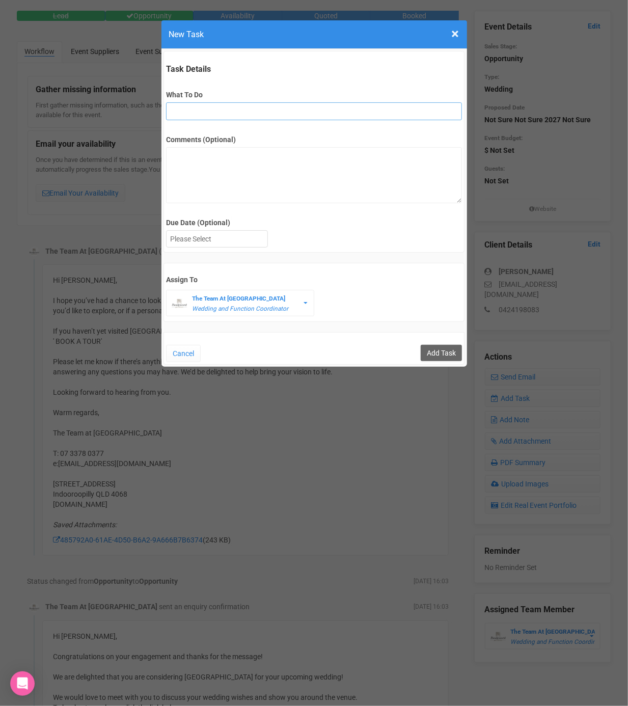
click at [223, 114] on input "What To Do" at bounding box center [314, 111] width 296 height 18
type input "3rd final fu"
click at [233, 238] on div at bounding box center [216, 239] width 101 height 17
click at [465, 349] on div "Task Details What To Do 3rd final fu Comments (Optional) Due Date (Optional) 22…" at bounding box center [313, 208] width 305 height 318
click at [452, 350] on input "Add Task" at bounding box center [441, 353] width 41 height 16
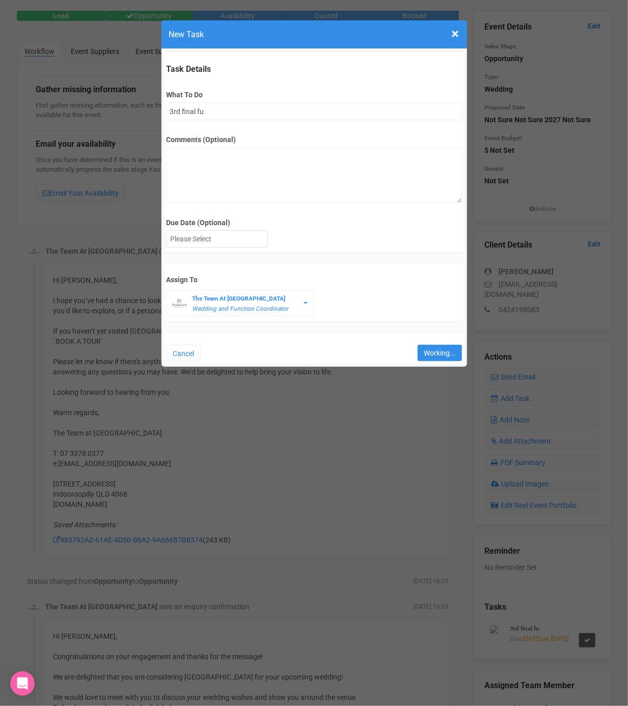
type input "Save"
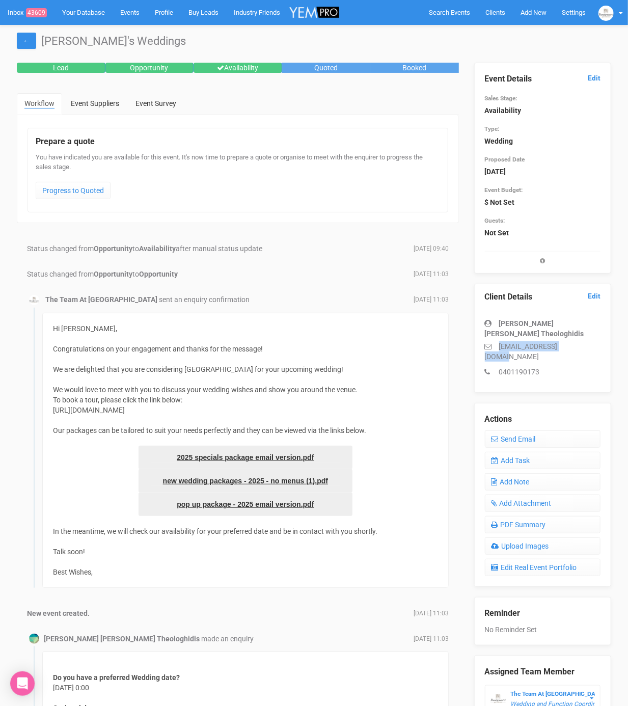
drag, startPoint x: 498, startPoint y: 333, endPoint x: 602, endPoint y: 337, distance: 103.9
click at [602, 337] on div "Client Details Edit [PERSON_NAME] [PERSON_NAME] Theologhidis [EMAIL_ADDRESS][DO…" at bounding box center [542, 338] width 137 height 109
copy p "[EMAIL_ADDRESS][DOMAIN_NAME]"
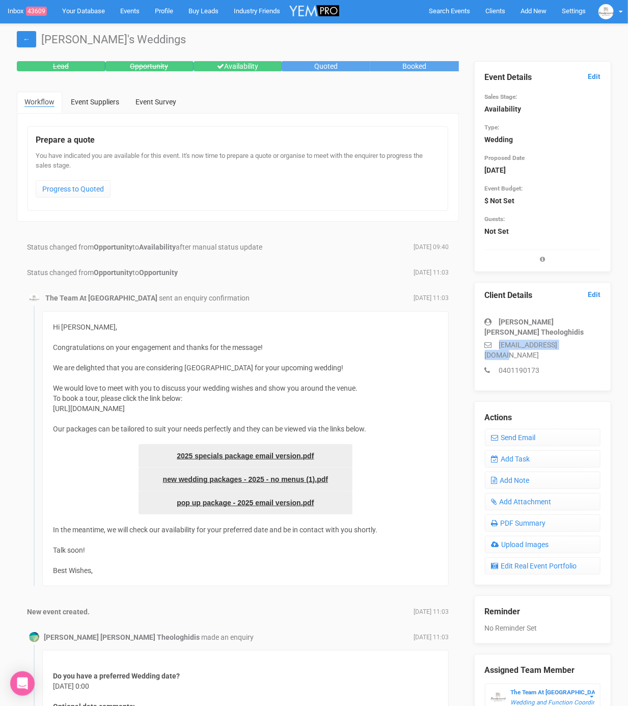
scroll to position [4, 0]
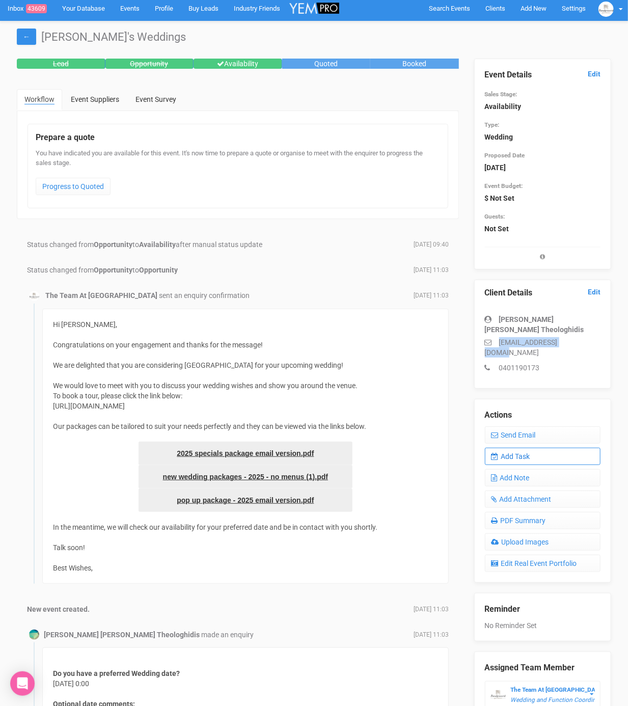
click at [536, 448] on link "Add Task" at bounding box center [543, 456] width 116 height 17
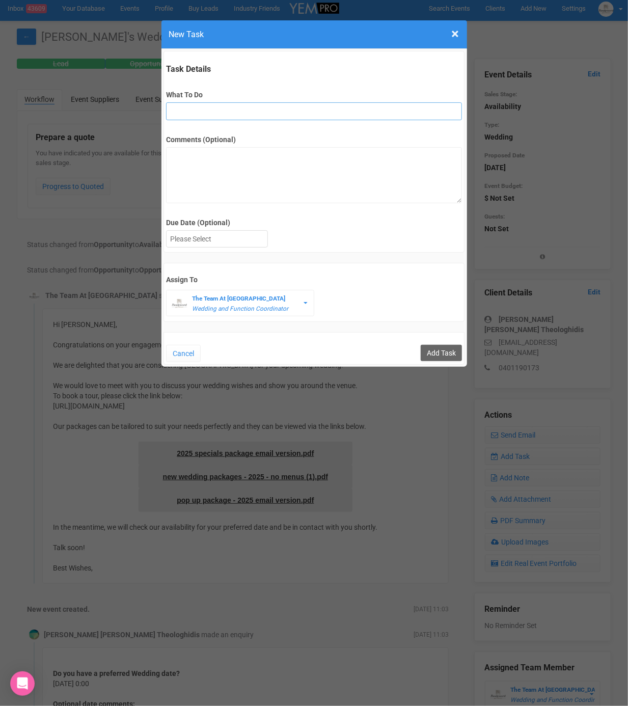
click at [232, 107] on input "What To Do" at bounding box center [314, 111] width 296 height 18
type input "Remove from yem if no response"
click at [207, 233] on div at bounding box center [216, 239] width 101 height 17
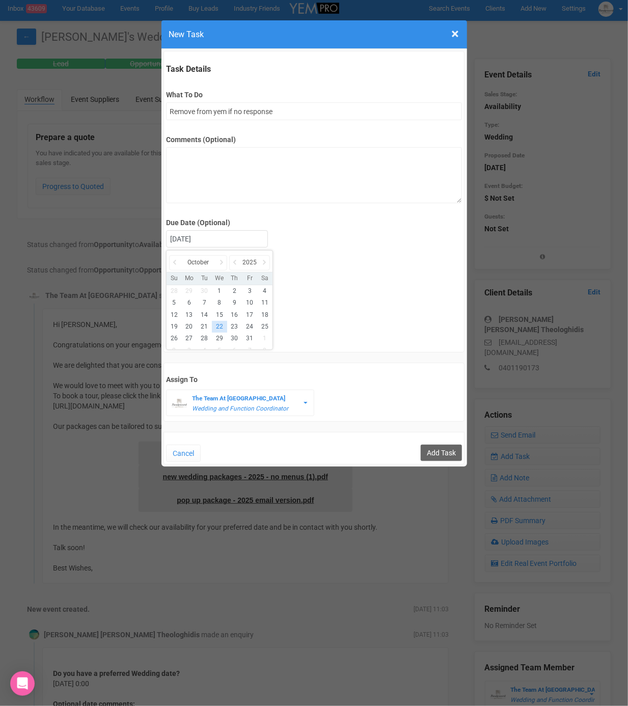
drag, startPoint x: 222, startPoint y: 323, endPoint x: 232, endPoint y: 327, distance: 10.7
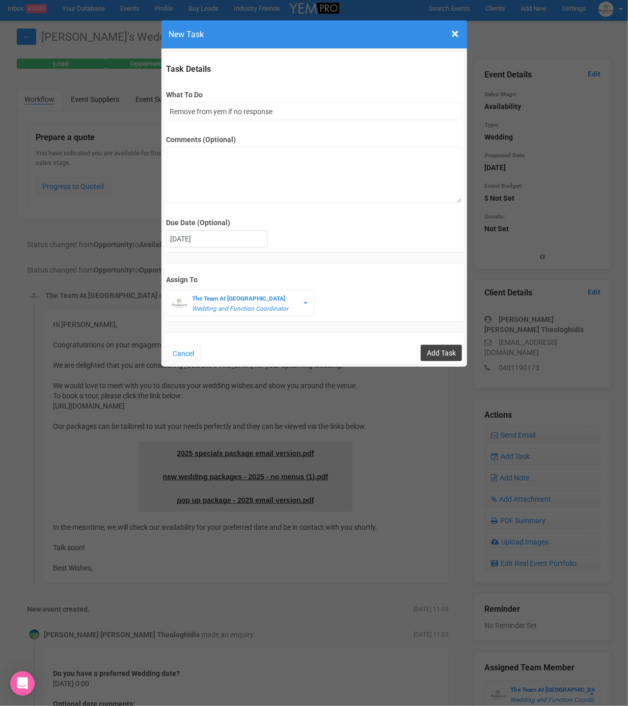
click at [443, 348] on input "Add Task" at bounding box center [441, 353] width 41 height 16
type input "Save"
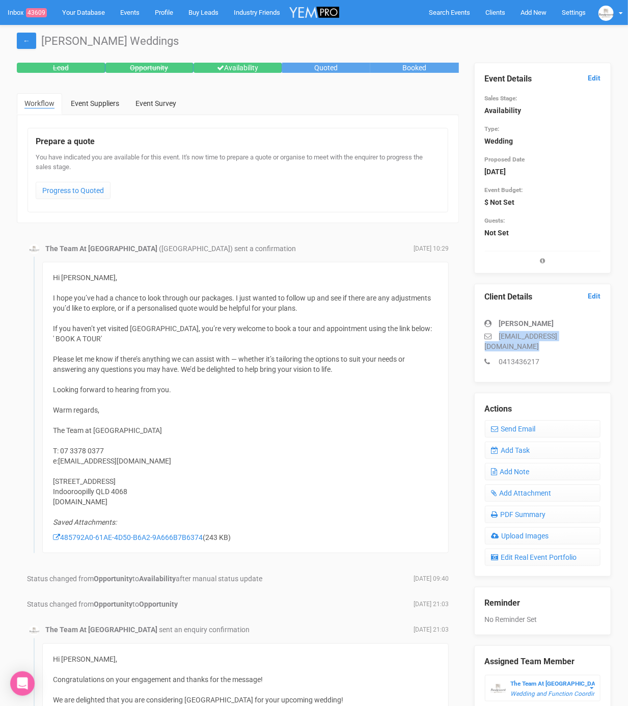
drag, startPoint x: 496, startPoint y: 337, endPoint x: 586, endPoint y: 343, distance: 90.3
click at [586, 343] on div "Lara Hinchy lhinchy02@gmail.com 0413436217" at bounding box center [543, 337] width 116 height 59
copy div "lhinchy02@gmail.com"
click at [520, 441] on link "Add Task" at bounding box center [543, 449] width 116 height 17
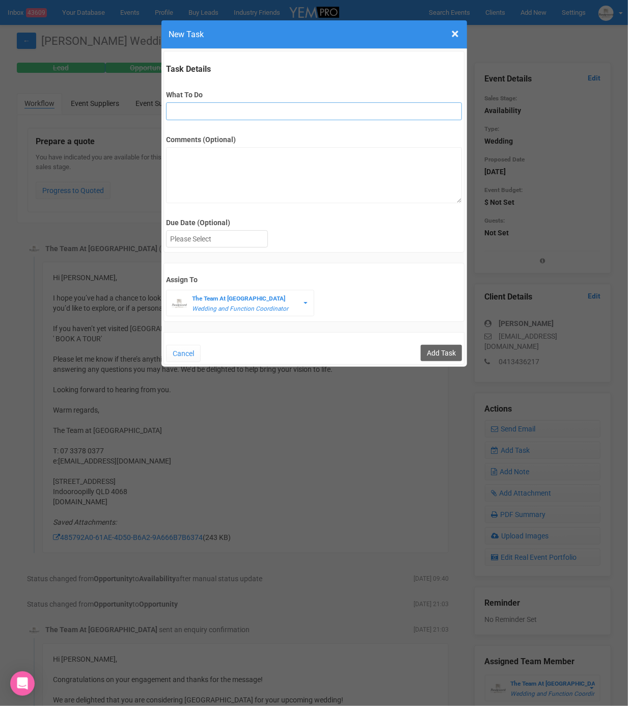
click at [291, 118] on input "What To Do" at bounding box center [314, 111] width 296 height 18
type input "3"
type input "Remove from yem if no response"
click at [188, 234] on div at bounding box center [216, 239] width 101 height 17
click at [462, 361] on div "Cancel Add Task" at bounding box center [313, 348] width 301 height 33
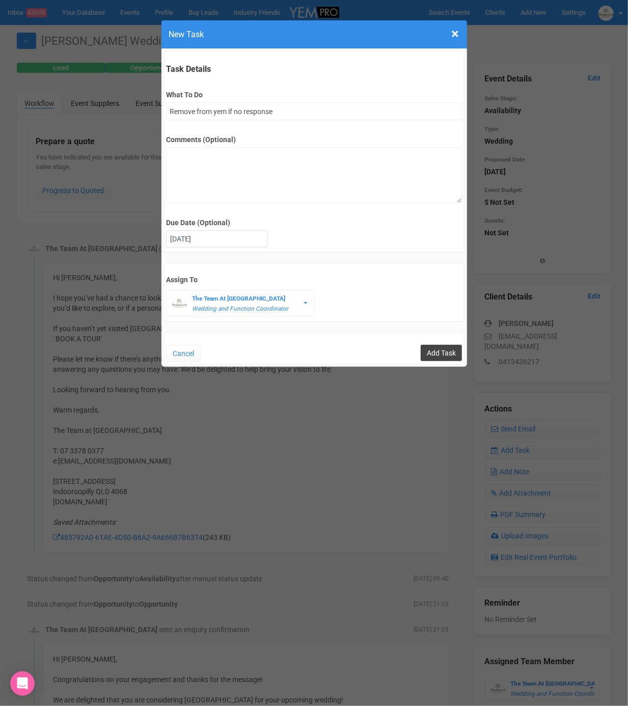
click at [444, 353] on input "Add Task" at bounding box center [441, 353] width 41 height 16
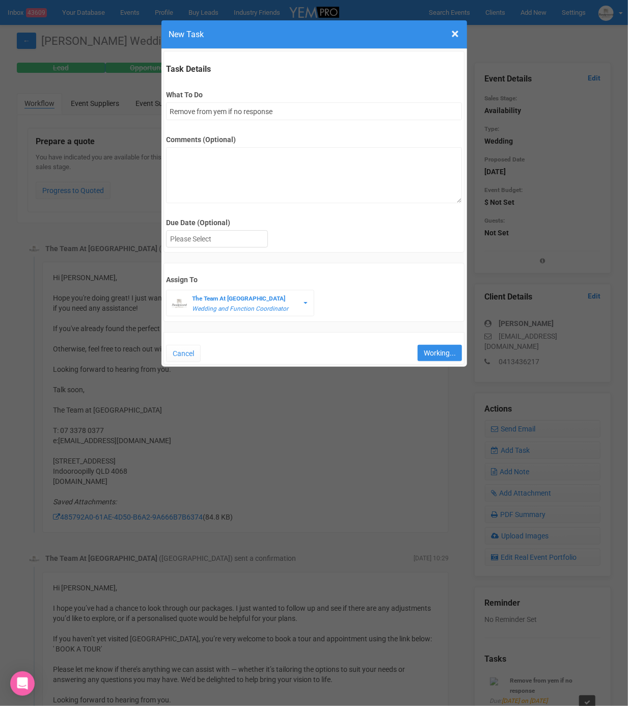
type input "Save"
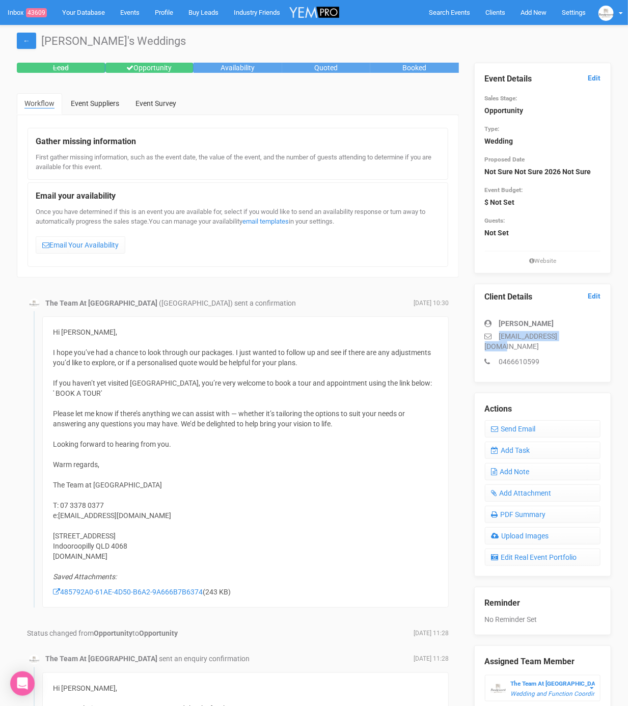
drag, startPoint x: 500, startPoint y: 335, endPoint x: 584, endPoint y: 334, distance: 84.5
click at [584, 334] on p "[EMAIL_ADDRESS][DOMAIN_NAME]" at bounding box center [543, 341] width 116 height 20
copy p "[EMAIL_ADDRESS][DOMAIN_NAME]"
click at [520, 442] on link "Add Task" at bounding box center [543, 449] width 116 height 17
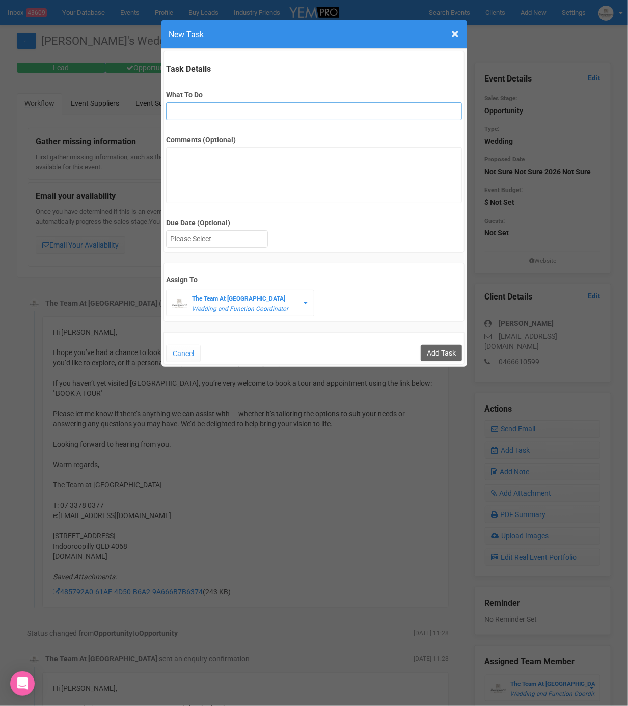
click at [258, 115] on input "What To Do" at bounding box center [314, 111] width 296 height 18
type input "FU after site"
click at [225, 240] on div at bounding box center [216, 239] width 101 height 17
click at [229, 240] on div "[DATE]" at bounding box center [216, 239] width 101 height 17
click at [441, 351] on input "Add Task" at bounding box center [441, 353] width 41 height 16
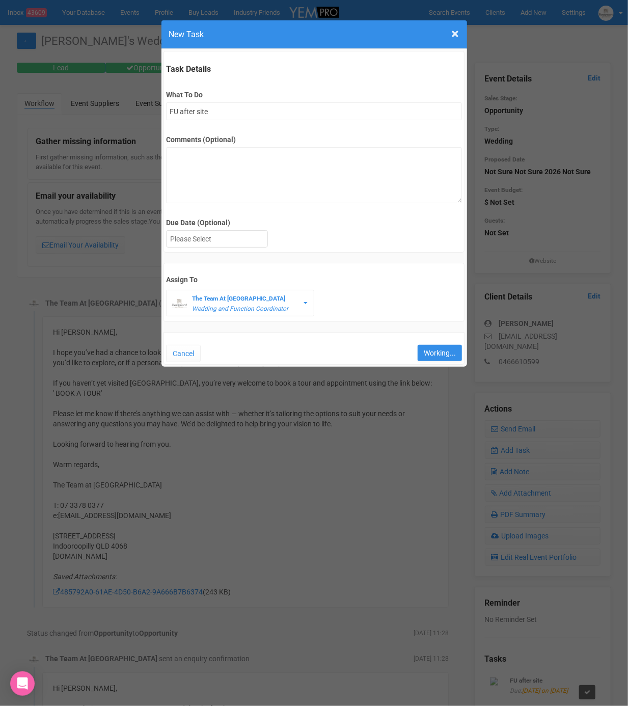
type input "Save"
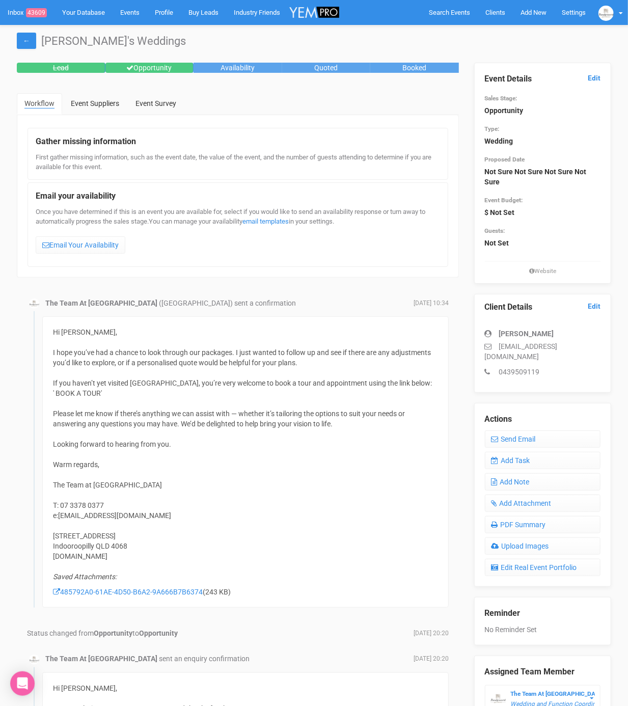
drag, startPoint x: 483, startPoint y: 354, endPoint x: 606, endPoint y: 357, distance: 122.7
click at [606, 357] on div "Client Details Edit [PERSON_NAME] [EMAIL_ADDRESS][DOMAIN_NAME] 0439509119" at bounding box center [542, 343] width 137 height 99
copy p "[EMAIL_ADDRESS][DOMAIN_NAME]"
click at [535, 459] on link "Add Task" at bounding box center [543, 460] width 116 height 17
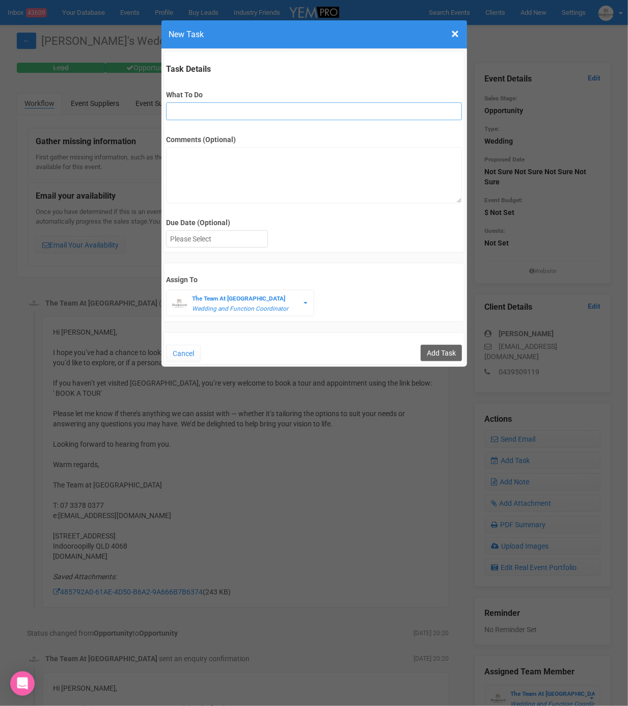
click at [284, 118] on input "What To Do" at bounding box center [314, 111] width 296 height 18
type input "Remove from yem if no response"
click at [228, 238] on div at bounding box center [216, 239] width 101 height 17
click at [459, 351] on input "Add Task" at bounding box center [441, 353] width 41 height 16
type input "Save"
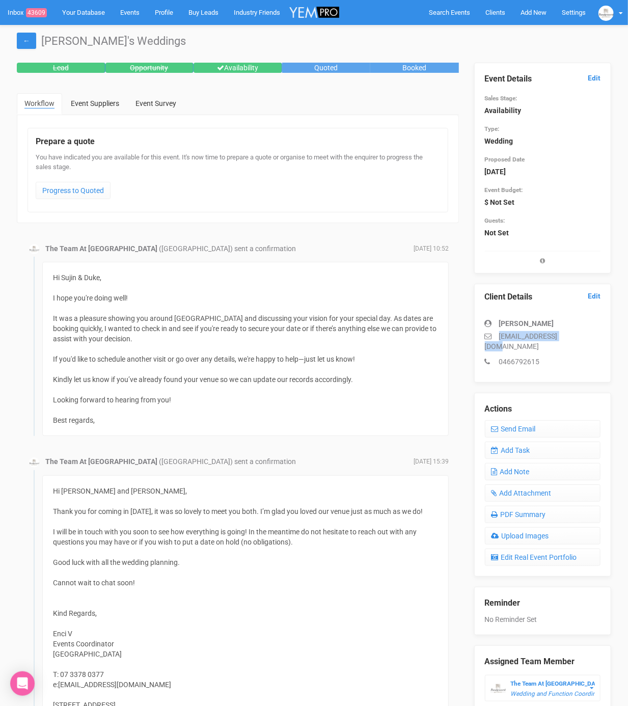
drag, startPoint x: 500, startPoint y: 335, endPoint x: 575, endPoint y: 331, distance: 75.0
click at [575, 331] on p "h9731sjjj@gmail.com" at bounding box center [543, 341] width 116 height 20
copy p "h9731sjjj@gmail.com"
click at [525, 441] on link "Add Task" at bounding box center [543, 449] width 116 height 17
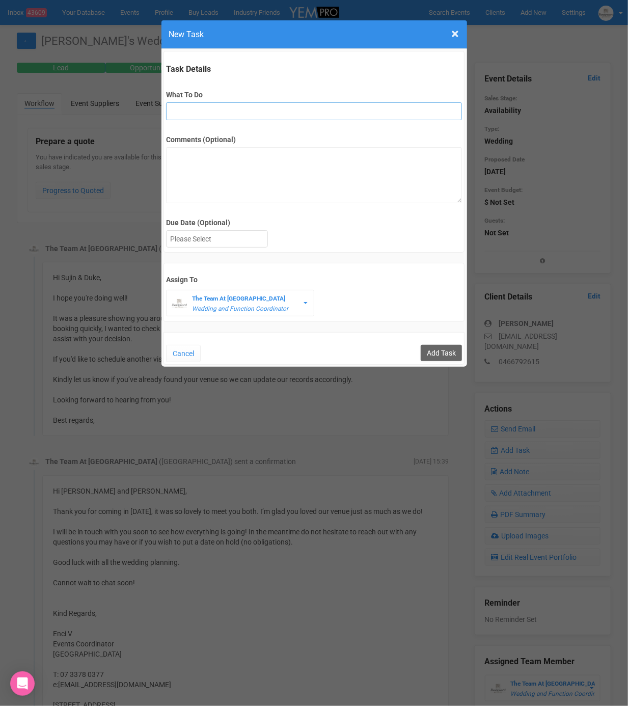
click at [291, 119] on input "What To Do" at bounding box center [314, 111] width 296 height 18
type input "2nd fu"
click at [187, 244] on div at bounding box center [216, 239] width 101 height 17
click at [427, 351] on input "Add Task" at bounding box center [441, 353] width 41 height 16
type input "Save"
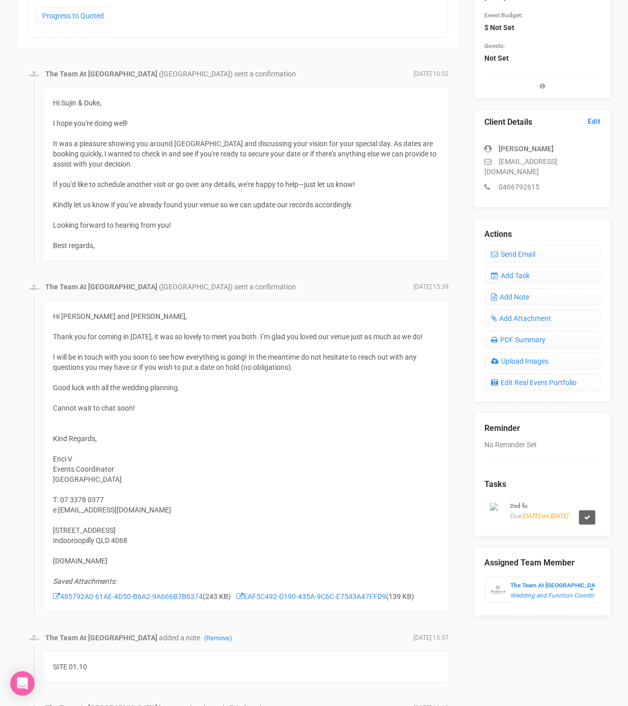
scroll to position [184, 0]
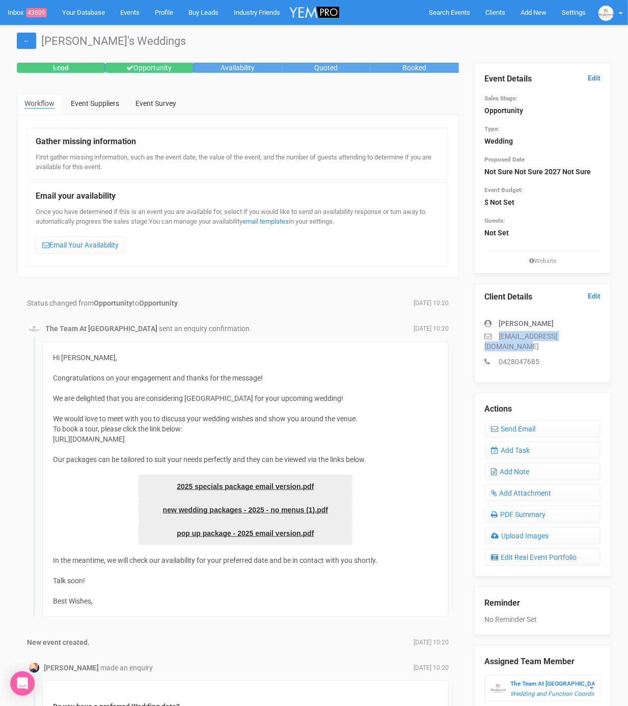
drag, startPoint x: 499, startPoint y: 333, endPoint x: 601, endPoint y: 337, distance: 102.4
click at [601, 337] on div "Client Details Edit [PERSON_NAME] [EMAIL_ADDRESS][DOMAIN_NAME] 0428047685" at bounding box center [542, 333] width 137 height 99
copy p "[EMAIL_ADDRESS][DOMAIN_NAME]"
click at [524, 443] on link "Add Task" at bounding box center [543, 449] width 116 height 17
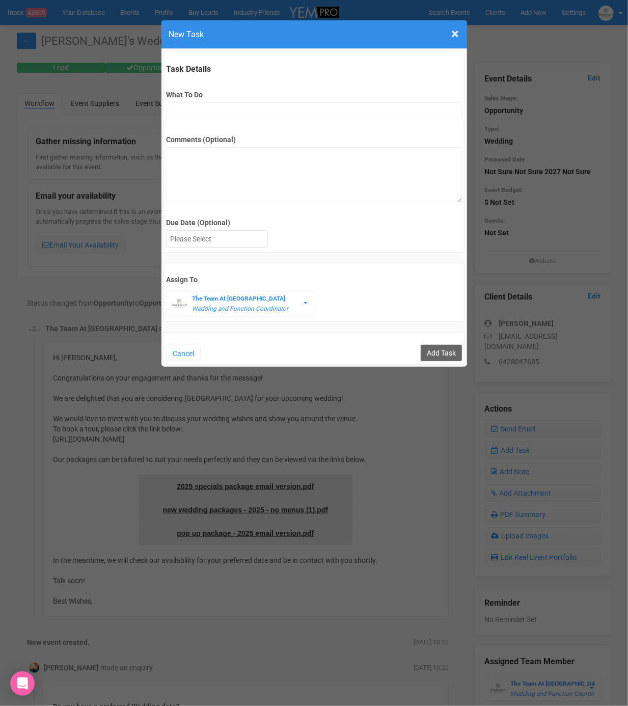
click at [279, 122] on div "Task Details What To Do Comments (Optional) Due Date (Optional) Su Mo Tu We Th …" at bounding box center [313, 152] width 301 height 202
click at [281, 114] on input "What To Do" at bounding box center [314, 111] width 296 height 18
type input "3rd final fu"
click at [221, 248] on div "Due Date (Optional) Su Mo Tu We Th Fr Sa" at bounding box center [314, 233] width 296 height 33
click at [222, 244] on div at bounding box center [216, 239] width 101 height 17
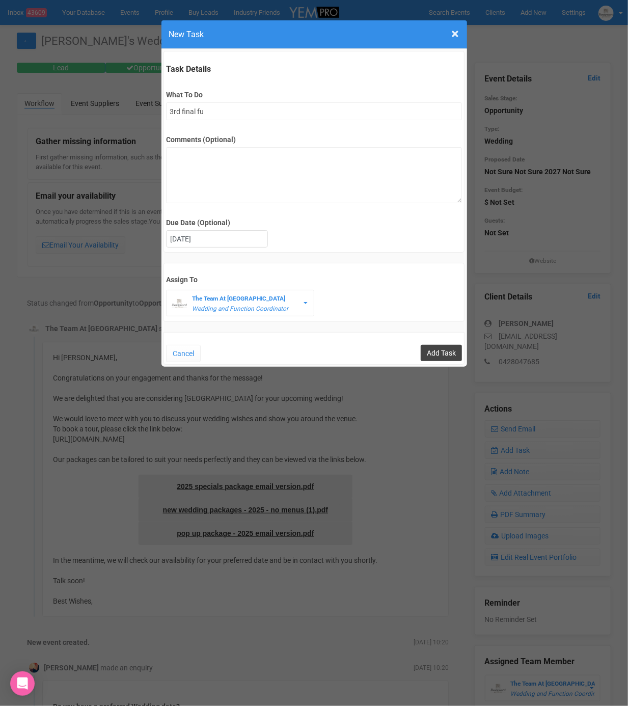
click at [453, 349] on input "Add Task" at bounding box center [441, 353] width 41 height 16
type input "Save"
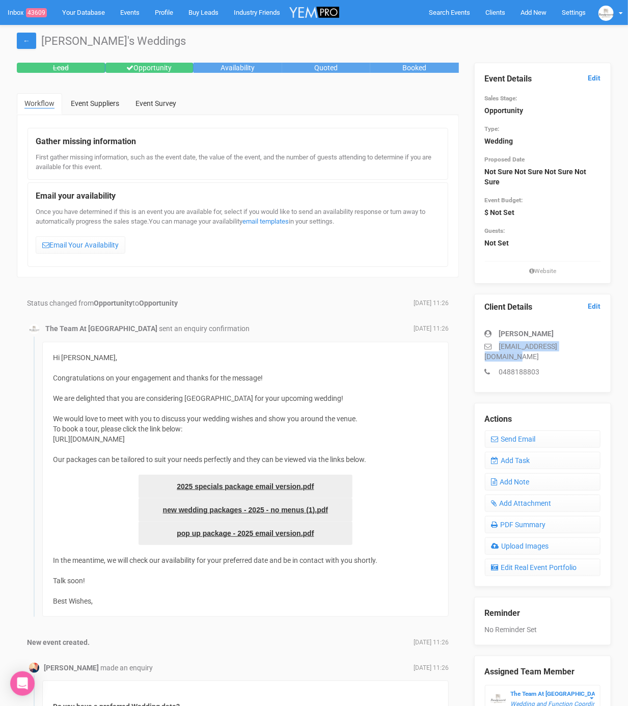
drag, startPoint x: 499, startPoint y: 345, endPoint x: 591, endPoint y: 347, distance: 91.7
click at [591, 347] on p "kat.fletcher99@gmail.com" at bounding box center [543, 351] width 116 height 20
copy p "kat.fletcher99@gmail.com"
click at [548, 452] on link "Add Task" at bounding box center [543, 460] width 116 height 17
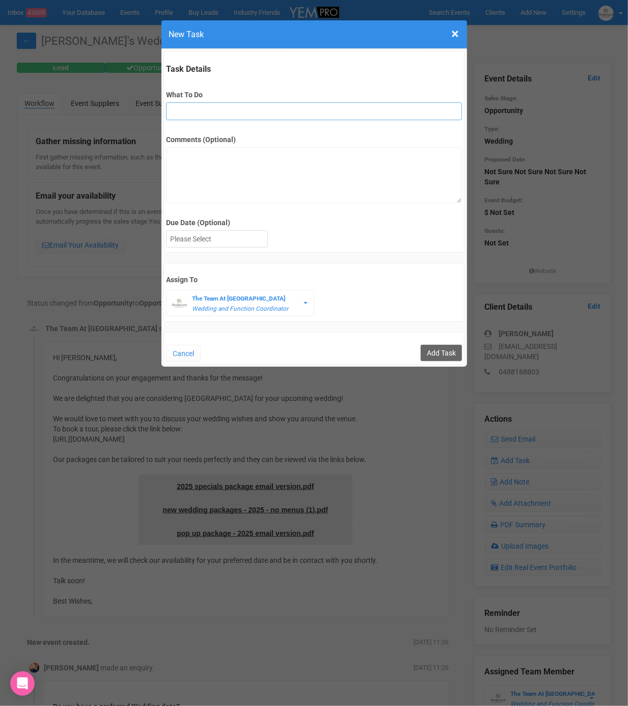
click at [271, 115] on input "What To Do" at bounding box center [314, 111] width 296 height 18
type input "3rd final fu"
click at [232, 242] on div at bounding box center [216, 239] width 101 height 17
click at [435, 335] on div "Cancel Add Task" at bounding box center [313, 348] width 301 height 33
click at [435, 350] on input "Add Task" at bounding box center [441, 353] width 41 height 16
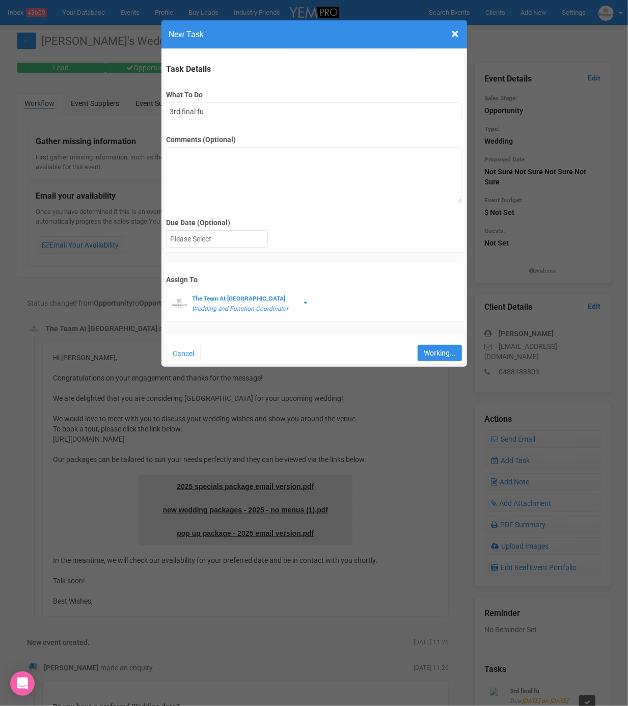
type input "Save"
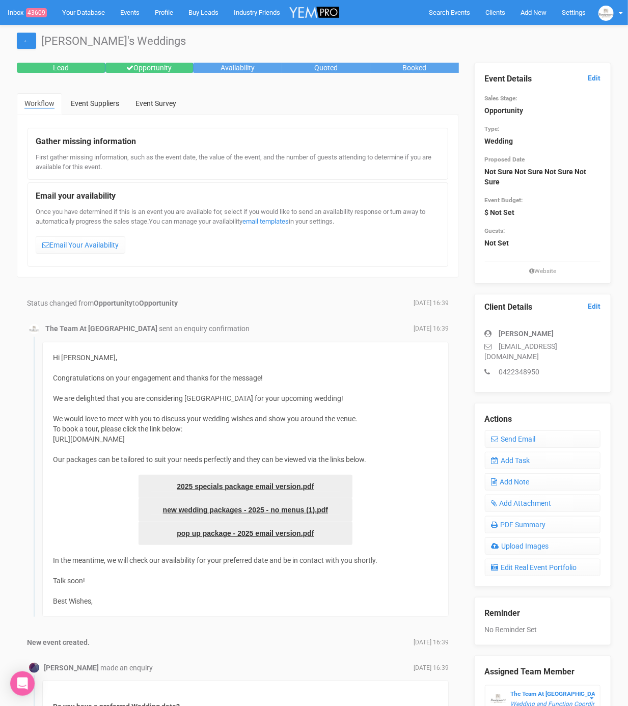
click at [501, 345] on p "[EMAIL_ADDRESS][DOMAIN_NAME]" at bounding box center [543, 351] width 116 height 20
drag, startPoint x: 496, startPoint y: 344, endPoint x: 574, endPoint y: 346, distance: 77.9
click at [573, 346] on p "[EMAIL_ADDRESS][DOMAIN_NAME]" at bounding box center [543, 351] width 116 height 20
drag, startPoint x: 591, startPoint y: 347, endPoint x: 498, endPoint y: 344, distance: 93.2
click at [498, 344] on p "schneids95@icloud.com" at bounding box center [543, 351] width 116 height 20
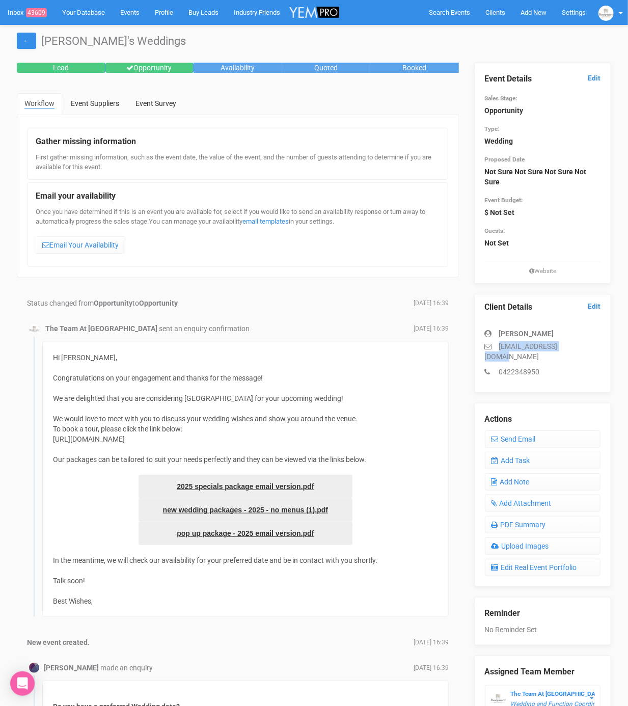
copy p "schneids95@icloud.com"
click at [500, 457] on div "Actions Send Email Add Task Add Note Add Attachment PDF Summary Upload Images E…" at bounding box center [542, 495] width 137 height 184
click at [509, 452] on link "Add Task" at bounding box center [543, 460] width 116 height 17
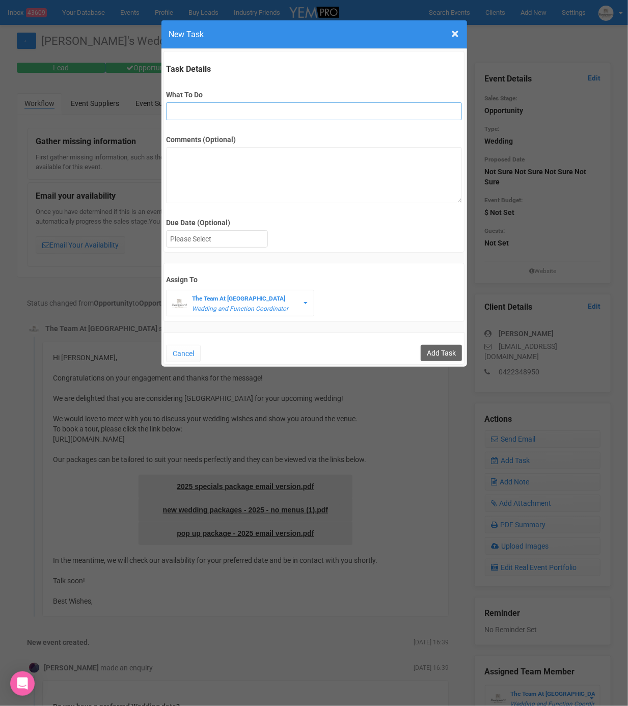
click at [222, 117] on input "What To Do" at bounding box center [314, 111] width 296 height 18
type input "3rd final fu"
click at [213, 252] on form "Task Details What To Do 3rd final fu Comments (Optional) Due Date (Optional) Su…" at bounding box center [313, 208] width 301 height 314
click at [214, 239] on div at bounding box center [216, 239] width 101 height 17
click at [438, 360] on div "Cancel Add Task" at bounding box center [313, 348] width 301 height 33
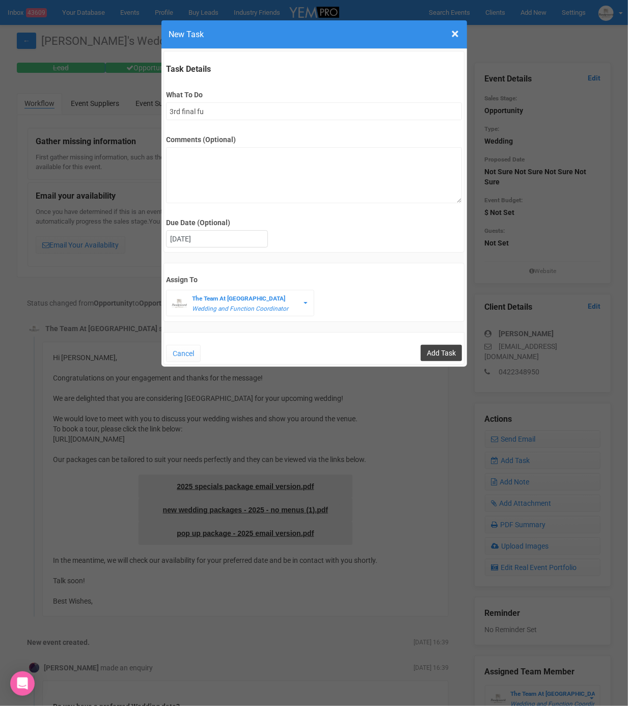
click at [442, 351] on input "Add Task" at bounding box center [441, 353] width 41 height 16
type input "Save"
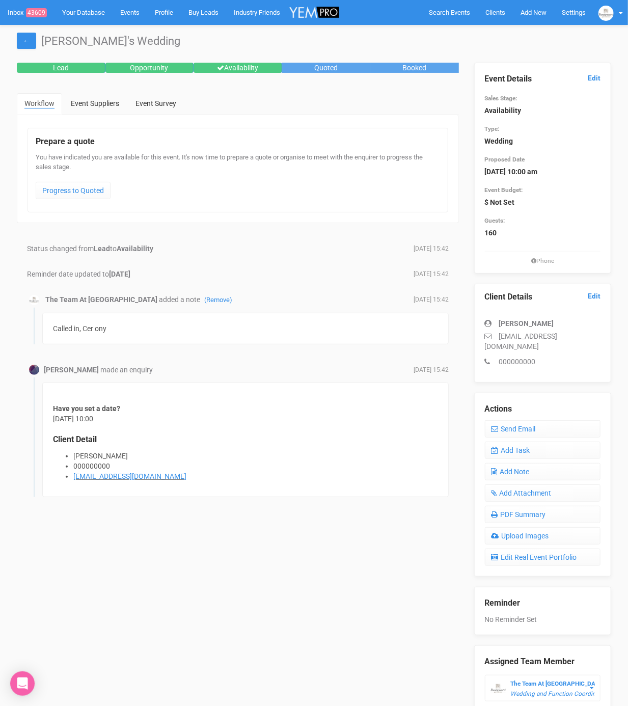
click at [500, 335] on p "[EMAIL_ADDRESS][DOMAIN_NAME]" at bounding box center [543, 341] width 116 height 20
drag, startPoint x: 500, startPoint y: 335, endPoint x: 598, endPoint y: 337, distance: 98.3
click at [598, 337] on p "sofia.donato98@gmail.com" at bounding box center [543, 341] width 116 height 20
copy p "sofia.donato98@gmail.com"
click at [504, 443] on link "Add Task" at bounding box center [543, 449] width 116 height 17
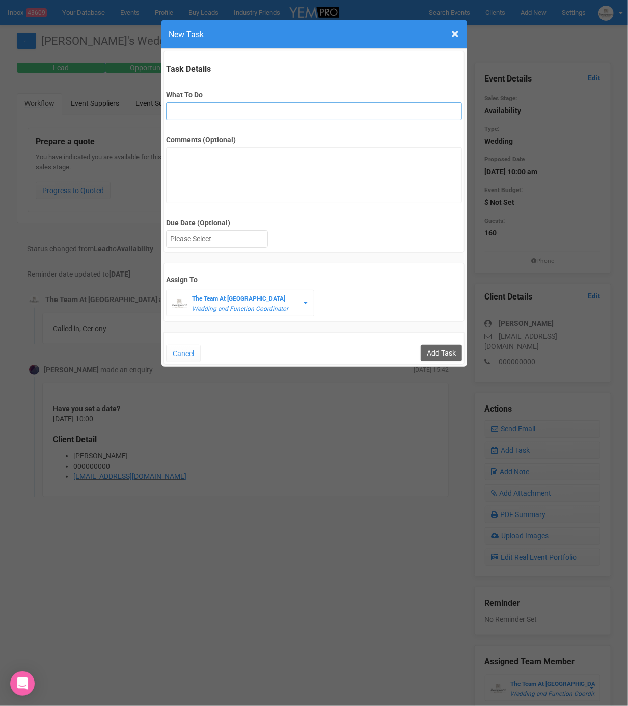
click at [196, 109] on input "What To Do" at bounding box center [314, 111] width 296 height 18
type input "3rd final fu"
click at [211, 240] on div at bounding box center [216, 239] width 101 height 17
click at [438, 345] on input "Add Task" at bounding box center [441, 353] width 41 height 16
type input "Save"
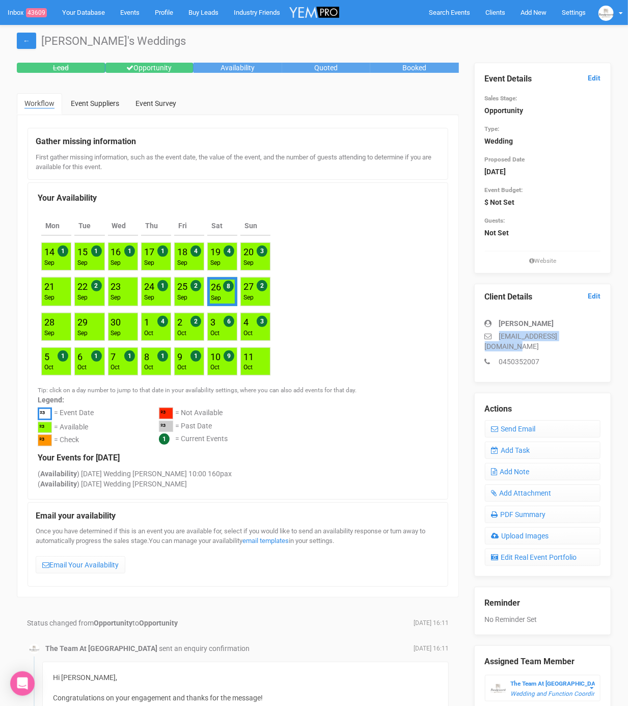
drag, startPoint x: 500, startPoint y: 333, endPoint x: 600, endPoint y: 331, distance: 99.8
click at [600, 331] on p "[EMAIL_ADDRESS][DOMAIN_NAME]" at bounding box center [543, 341] width 116 height 20
copy p "[EMAIL_ADDRESS][DOMAIN_NAME]"
click at [506, 444] on link "Add Task" at bounding box center [543, 449] width 116 height 17
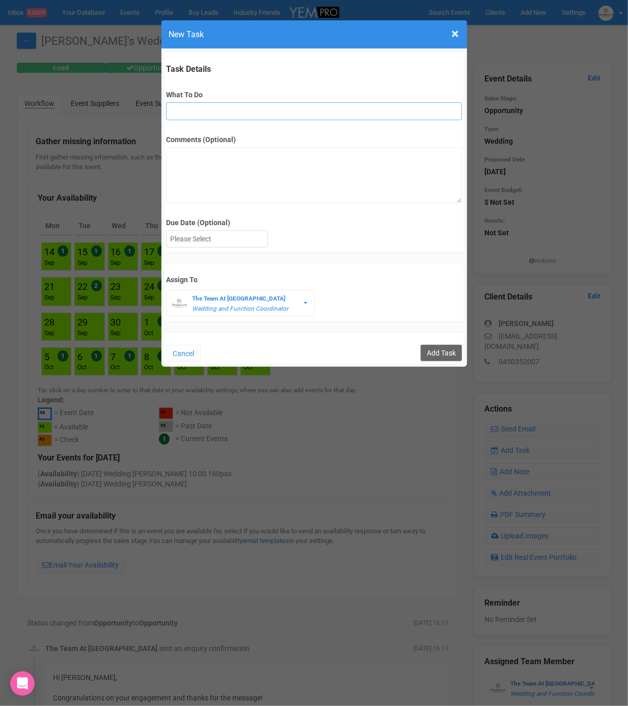
click at [182, 112] on input "What To Do" at bounding box center [314, 111] width 296 height 18
type input "3rd final fu"
click at [197, 151] on textarea "Comments (Optional)" at bounding box center [314, 175] width 296 height 56
type textarea "no show for site on the [DATE]."
click at [206, 232] on div at bounding box center [216, 239] width 101 height 17
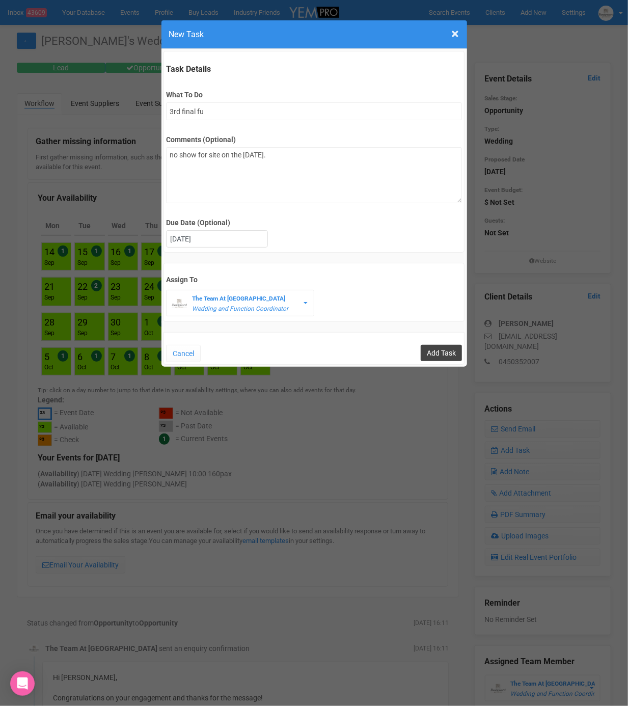
click at [452, 349] on input "Add Task" at bounding box center [441, 353] width 41 height 16
type input "Save"
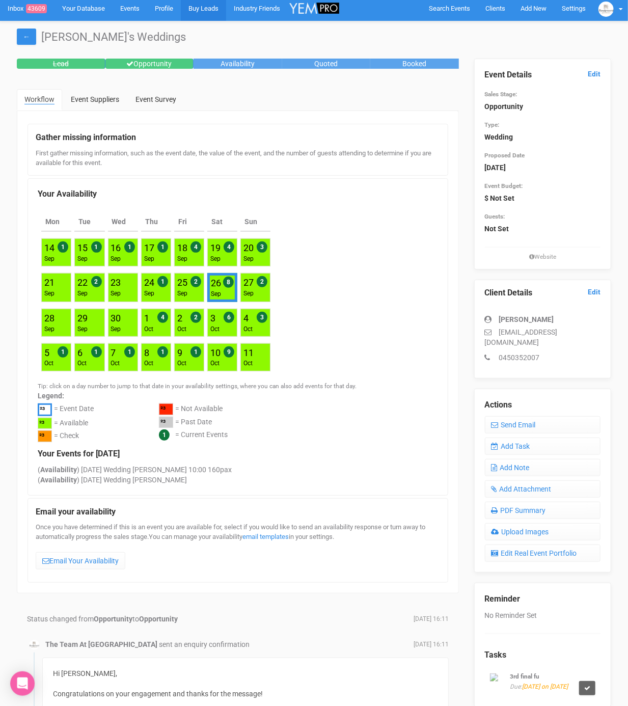
scroll to position [5, 0]
